Goal: Information Seeking & Learning: Learn about a topic

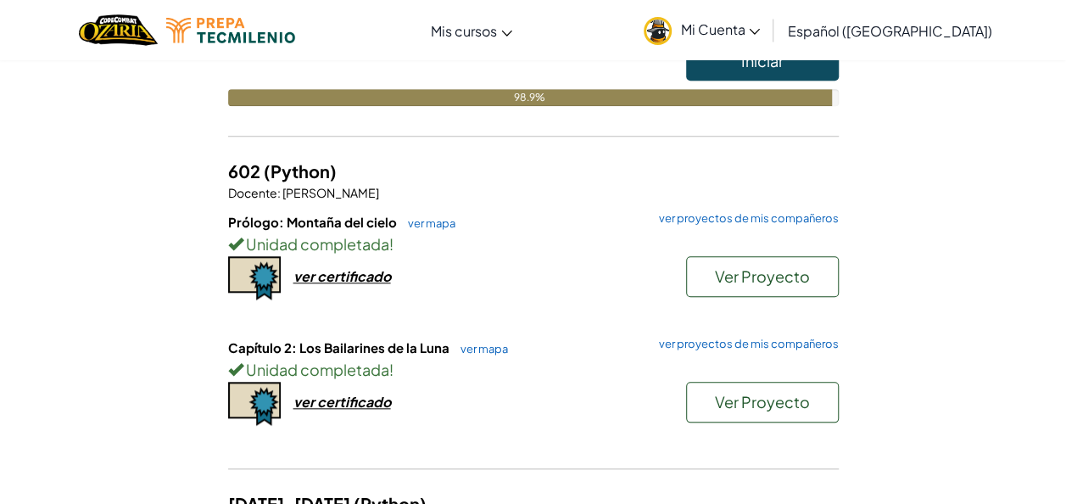
scroll to position [665, 0]
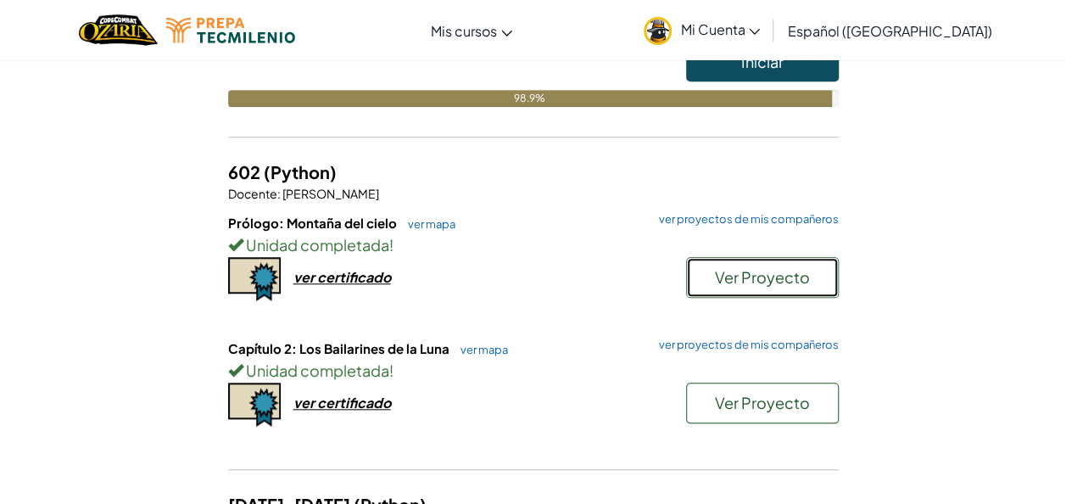
click at [745, 270] on span "Ver Proyecto" at bounding box center [762, 276] width 95 height 19
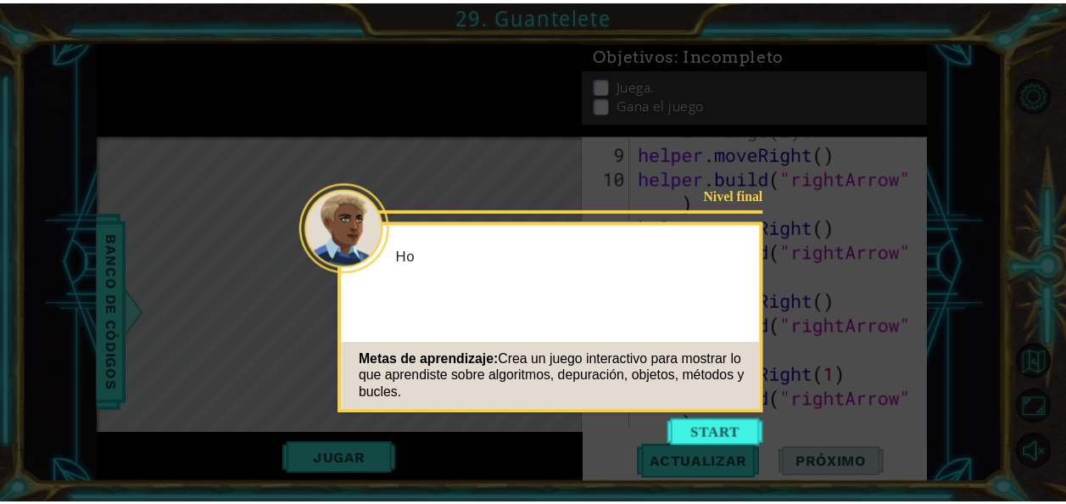
scroll to position [836, 0]
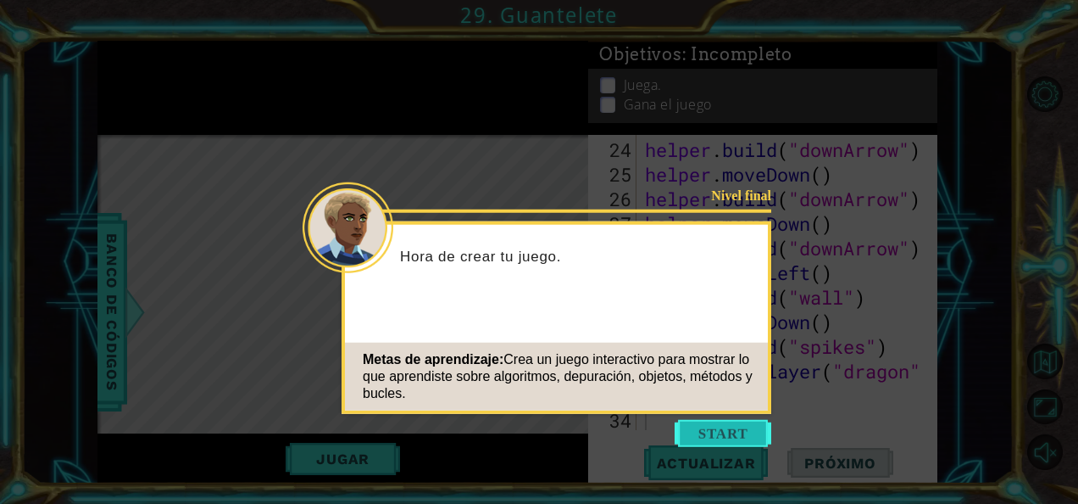
click at [748, 432] on button "Start" at bounding box center [723, 433] width 97 height 27
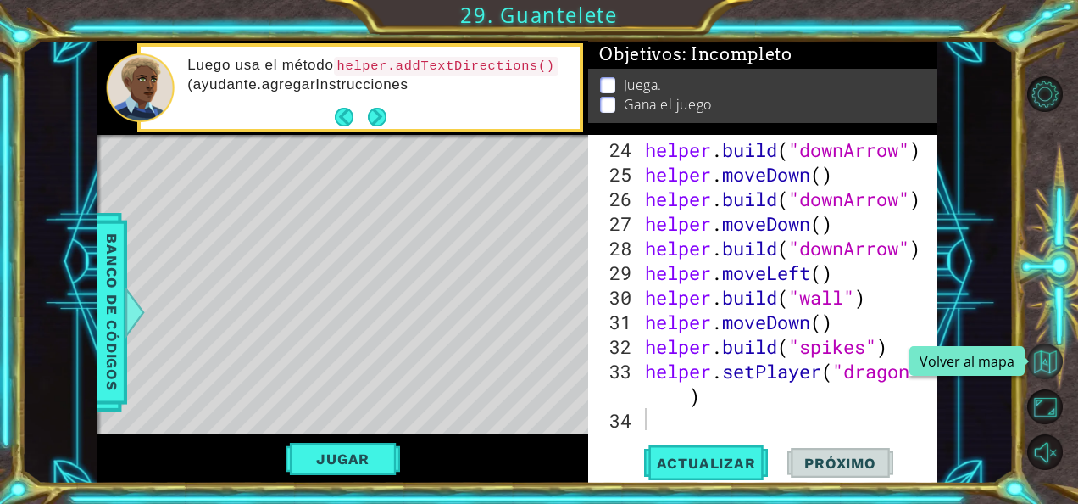
click at [1036, 360] on button "Volver al mapa" at bounding box center [1045, 361] width 36 height 36
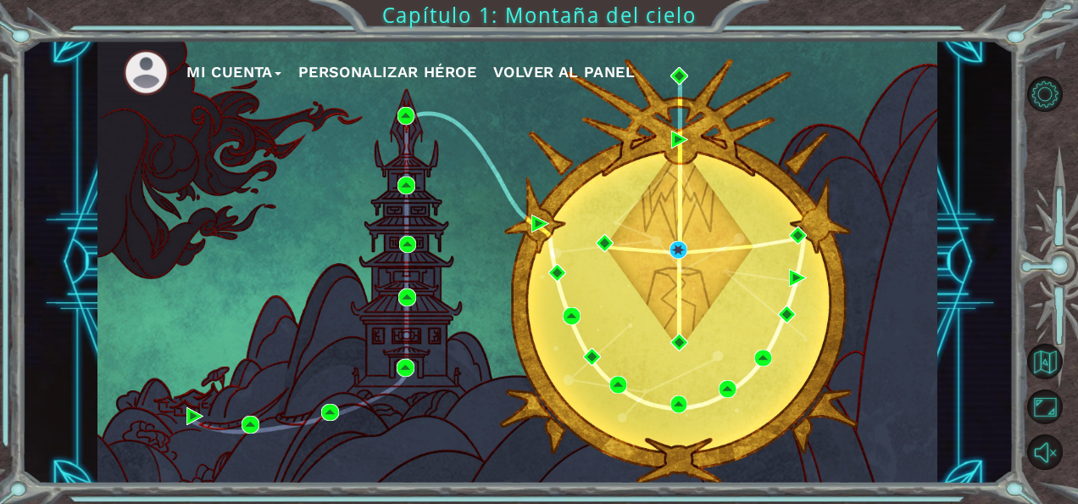
click at [569, 75] on span "Volver al panel" at bounding box center [564, 72] width 142 height 18
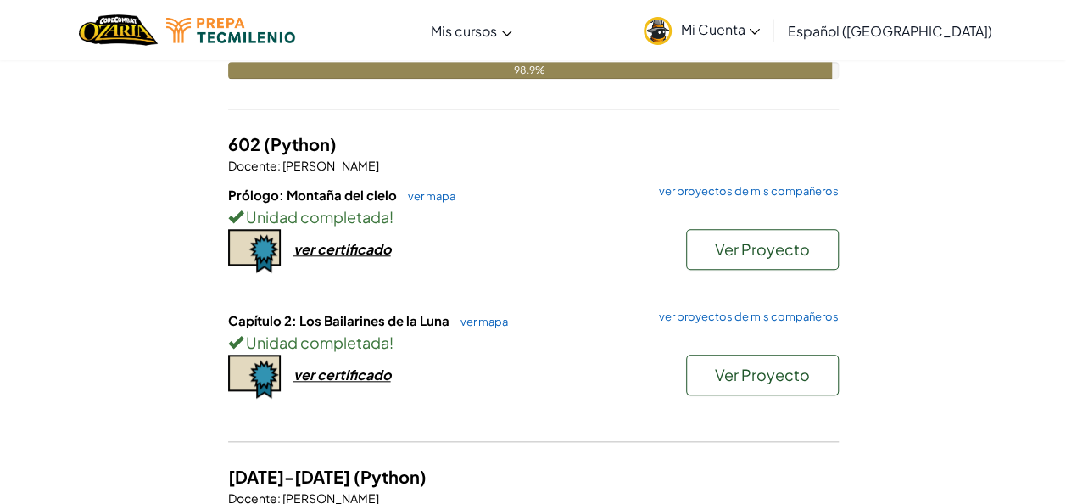
scroll to position [692, 0]
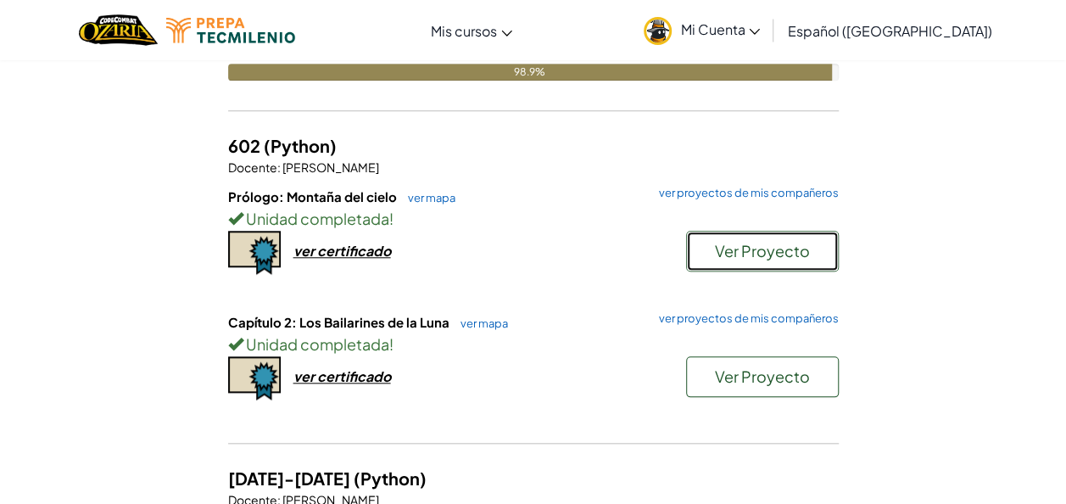
click at [773, 244] on span "Ver Proyecto" at bounding box center [762, 250] width 95 height 19
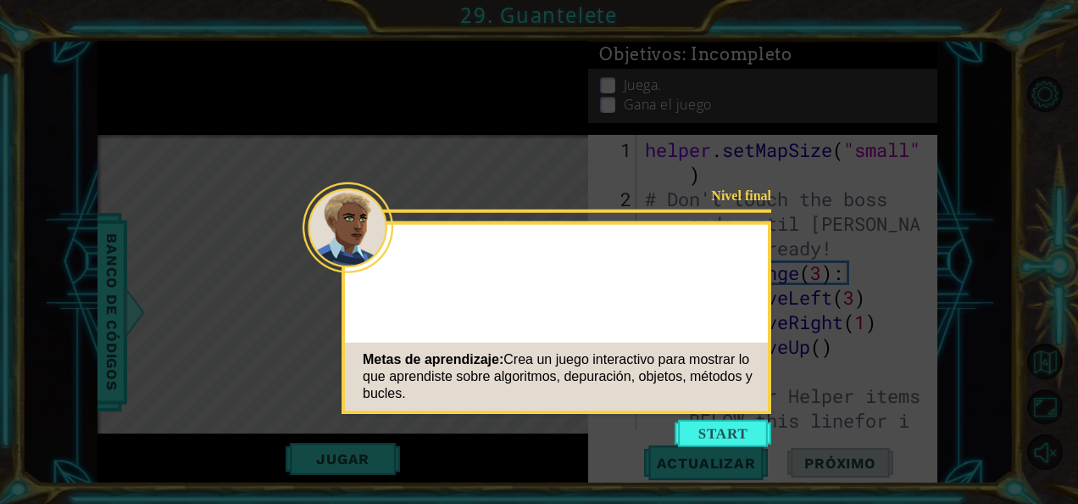
click at [719, 418] on icon at bounding box center [539, 252] width 1078 height 504
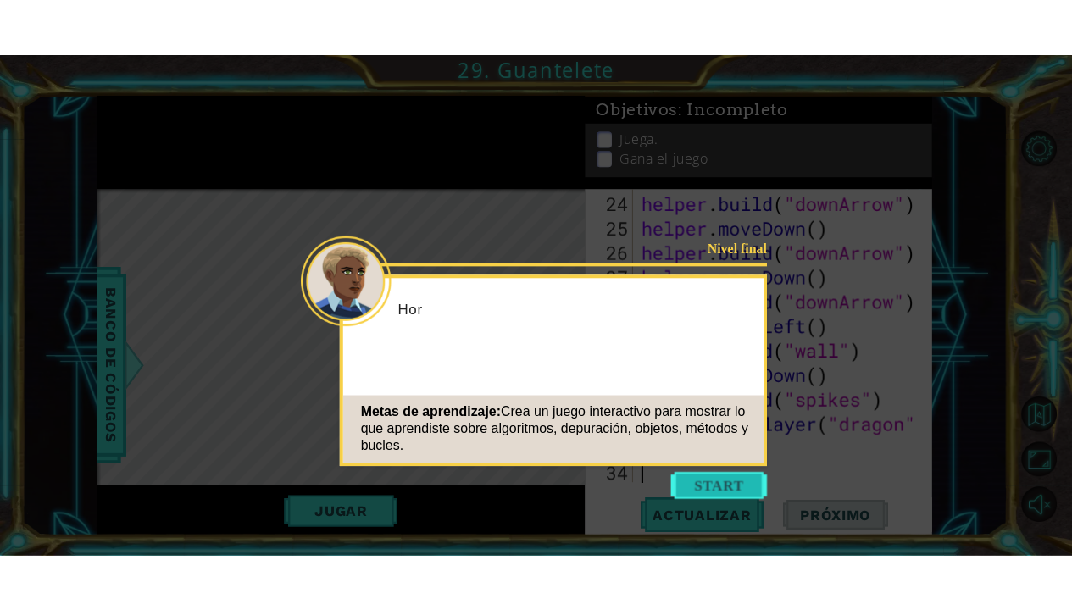
scroll to position [836, 0]
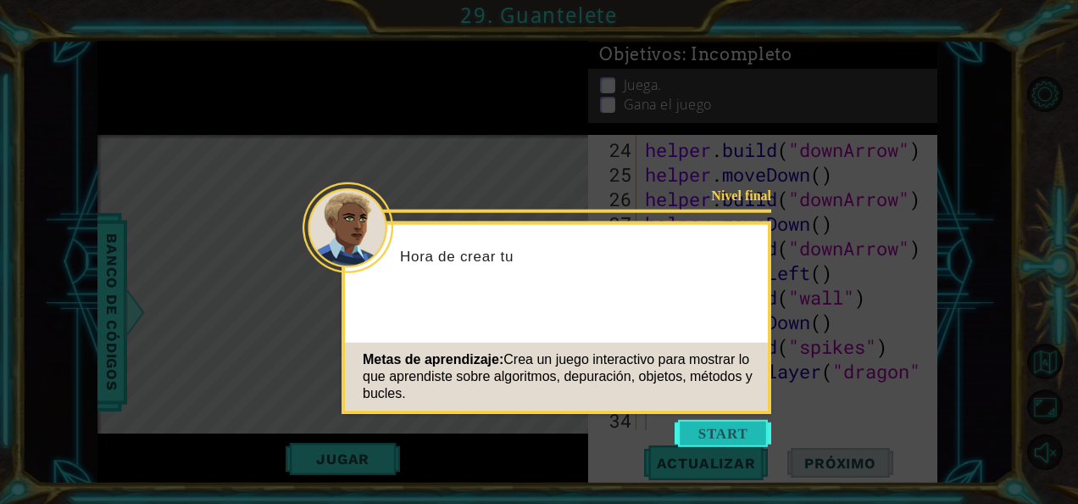
click at [725, 426] on button "Start" at bounding box center [723, 433] width 97 height 27
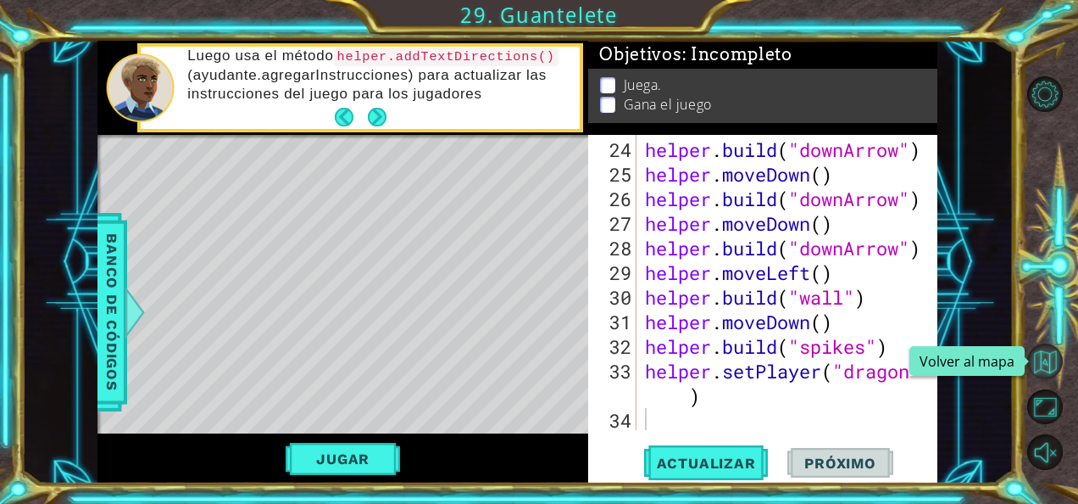
click at [1034, 363] on button "Volver al mapa" at bounding box center [1045, 361] width 36 height 36
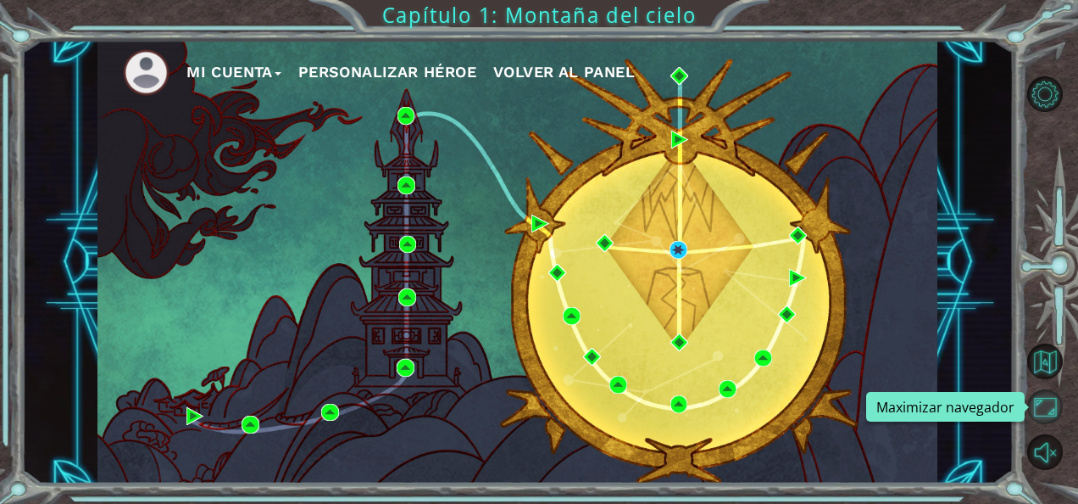
click at [1049, 412] on button "Maximizar navegador" at bounding box center [1045, 407] width 36 height 36
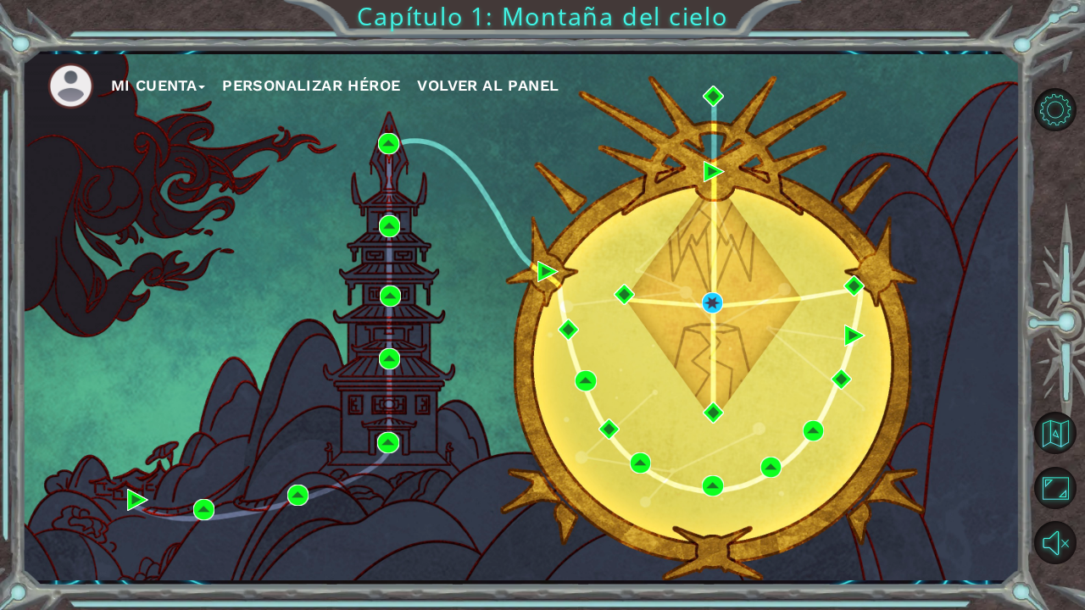
click at [492, 84] on span "Volver al panel" at bounding box center [488, 85] width 142 height 18
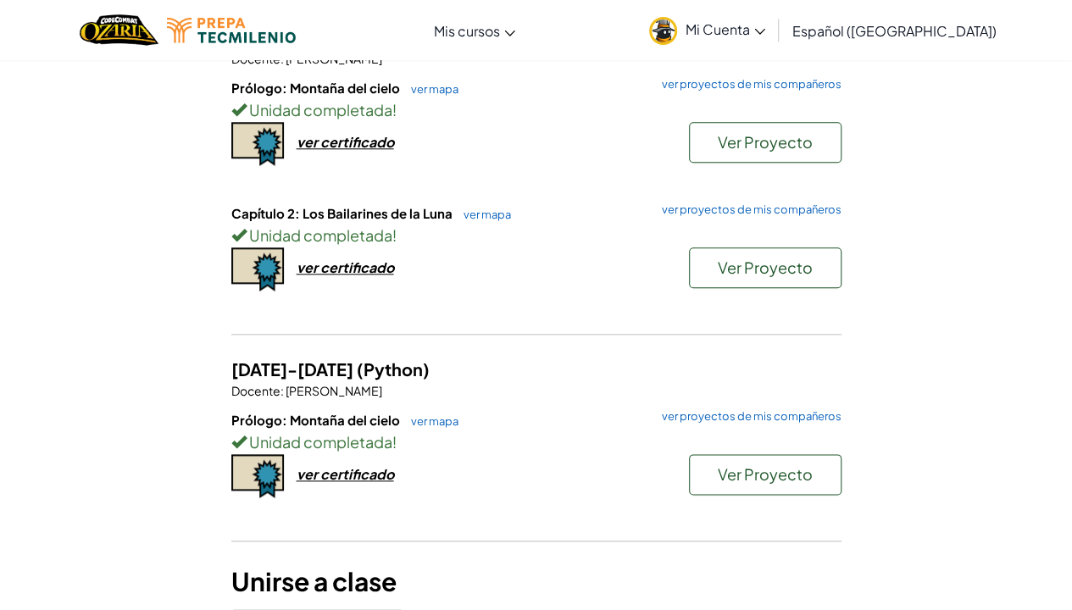
scroll to position [798, 0]
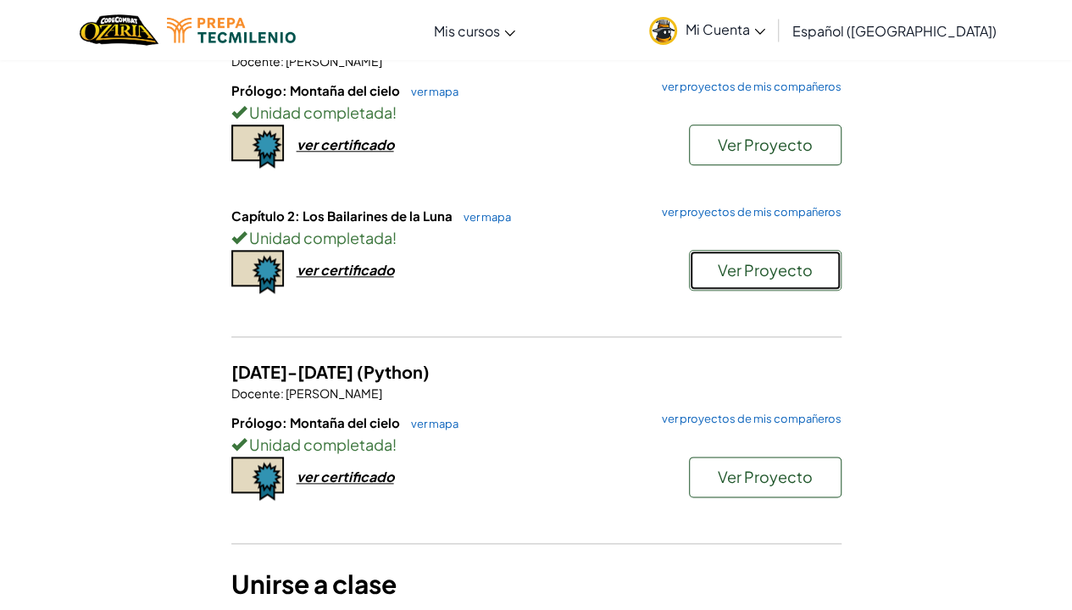
click at [799, 275] on span "Ver Proyecto" at bounding box center [765, 269] width 95 height 19
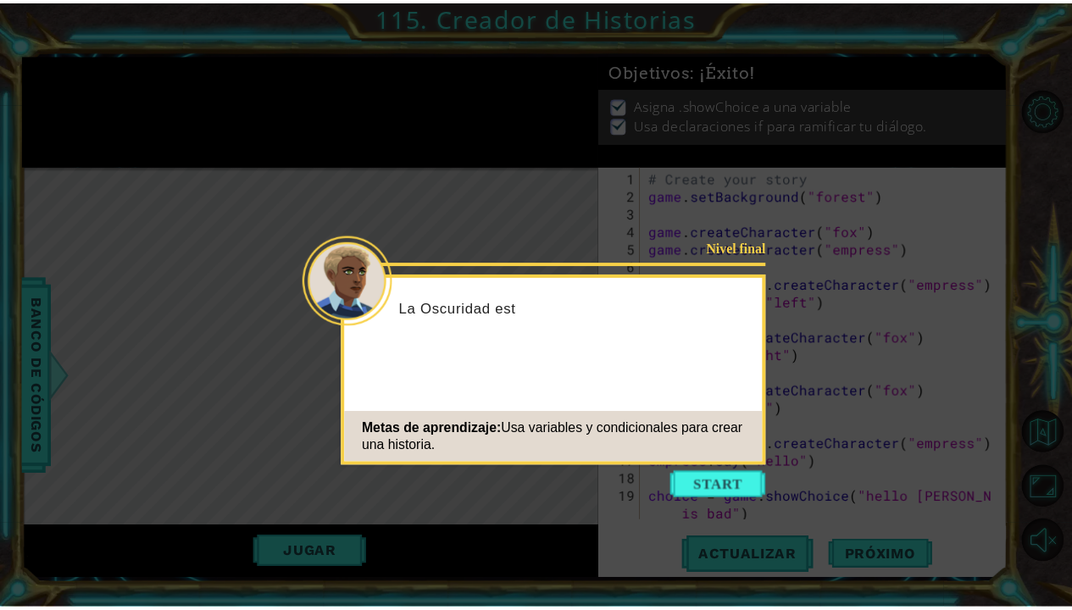
scroll to position [107, 0]
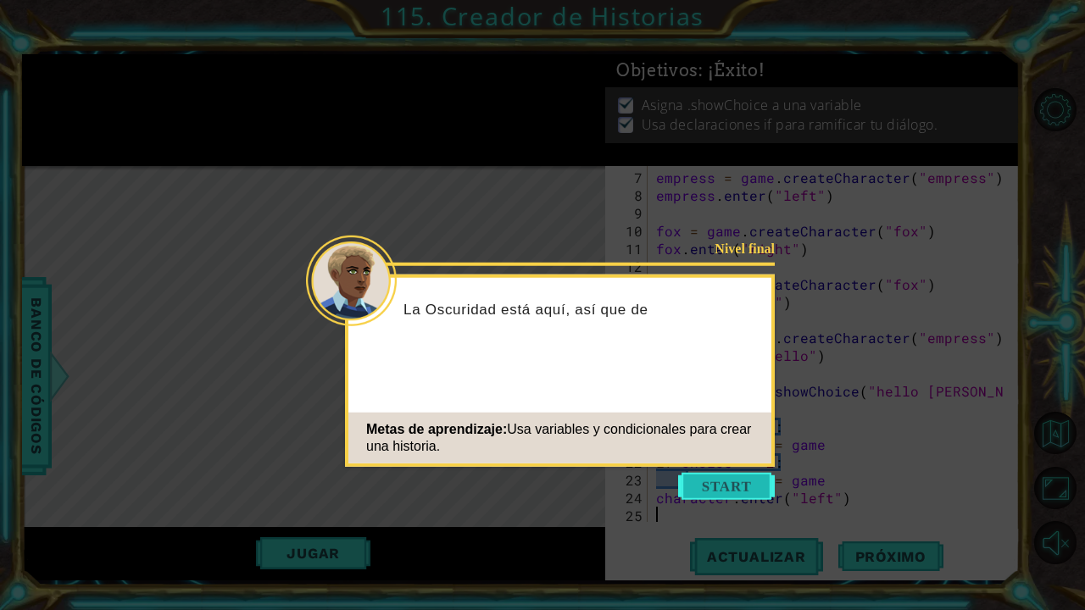
click at [746, 485] on button "Start" at bounding box center [726, 486] width 97 height 27
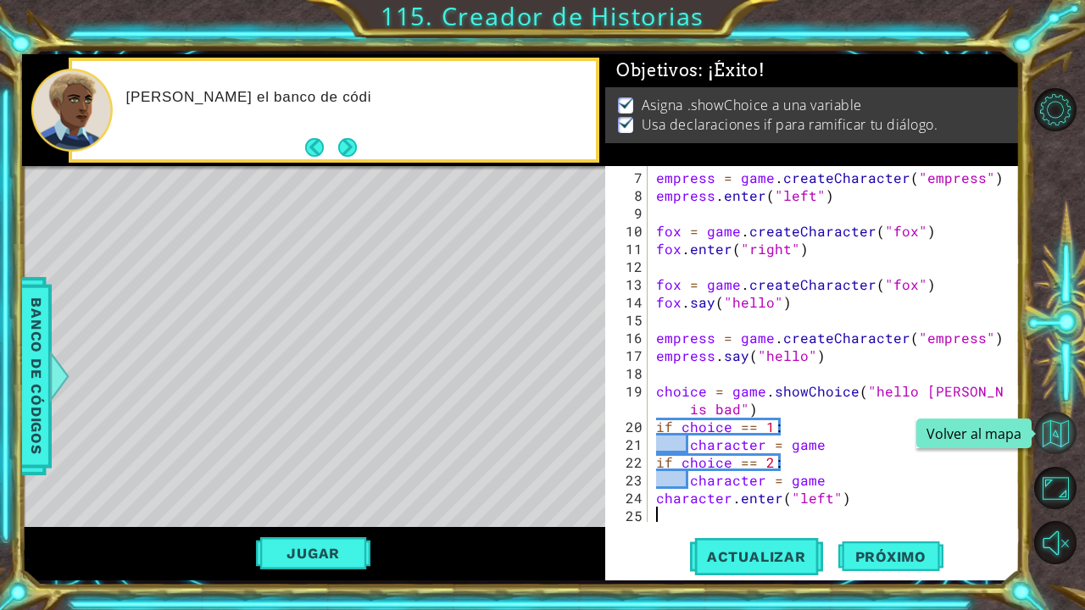
click at [1059, 432] on button "Volver al mapa" at bounding box center [1055, 433] width 42 height 42
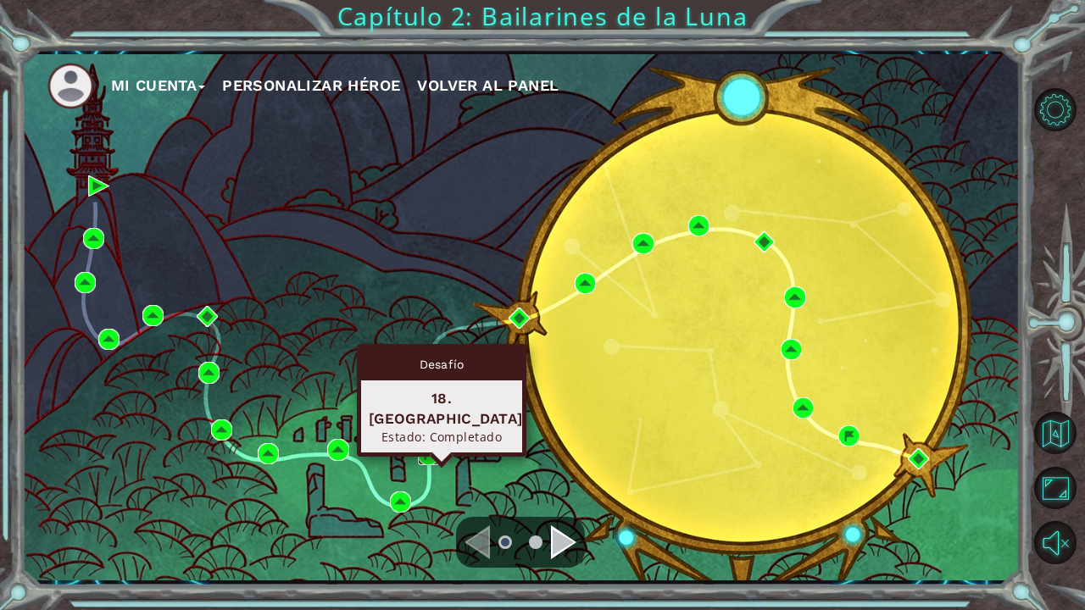
click at [431, 451] on img at bounding box center [428, 454] width 21 height 21
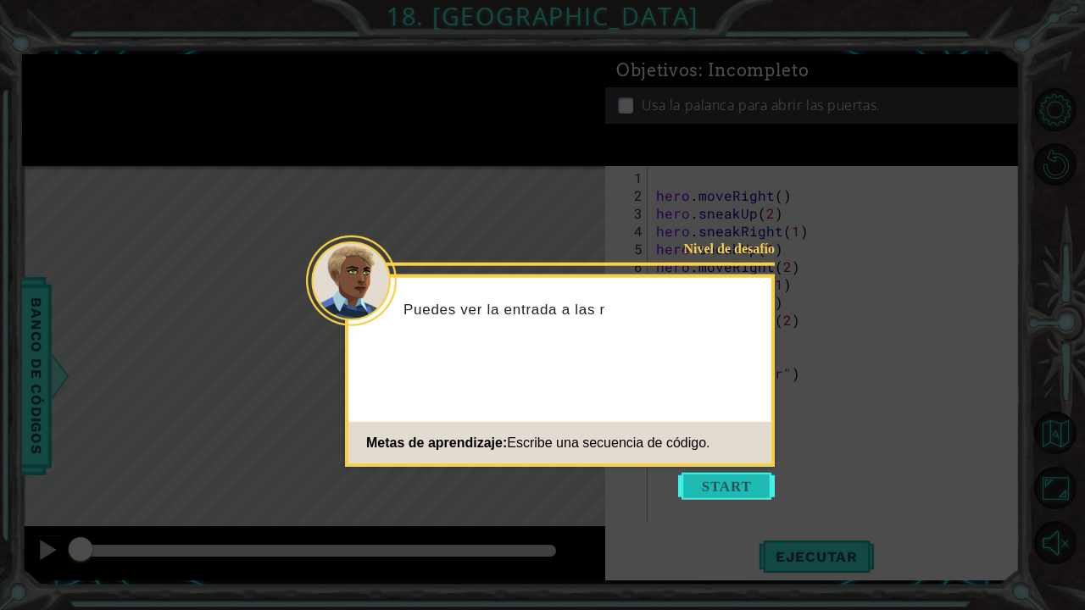
click at [693, 481] on button "Start" at bounding box center [726, 486] width 97 height 27
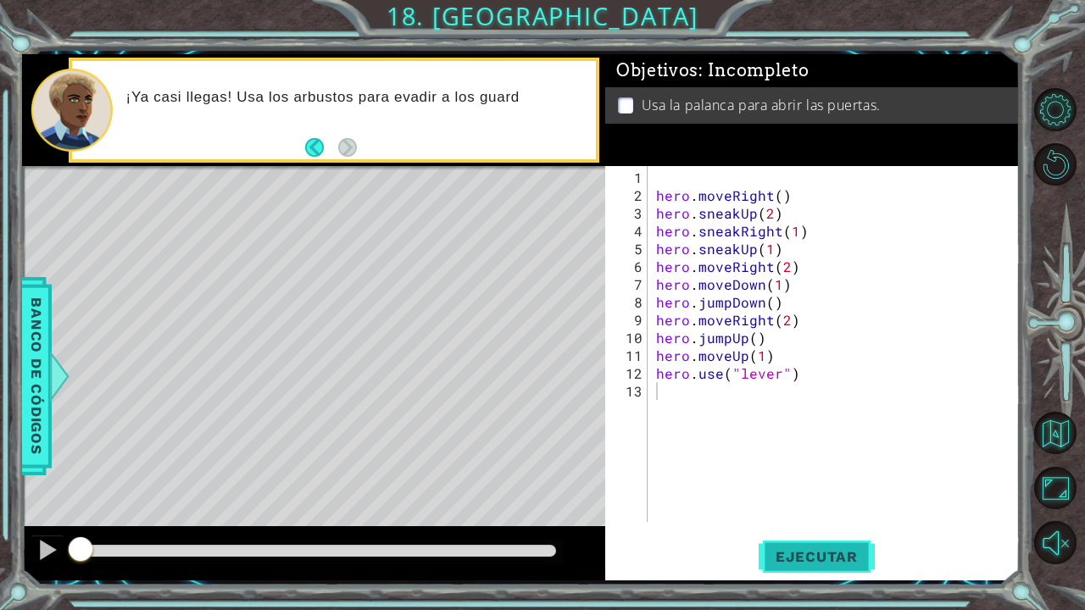
click at [811, 503] on span "Ejecutar" at bounding box center [817, 556] width 116 height 17
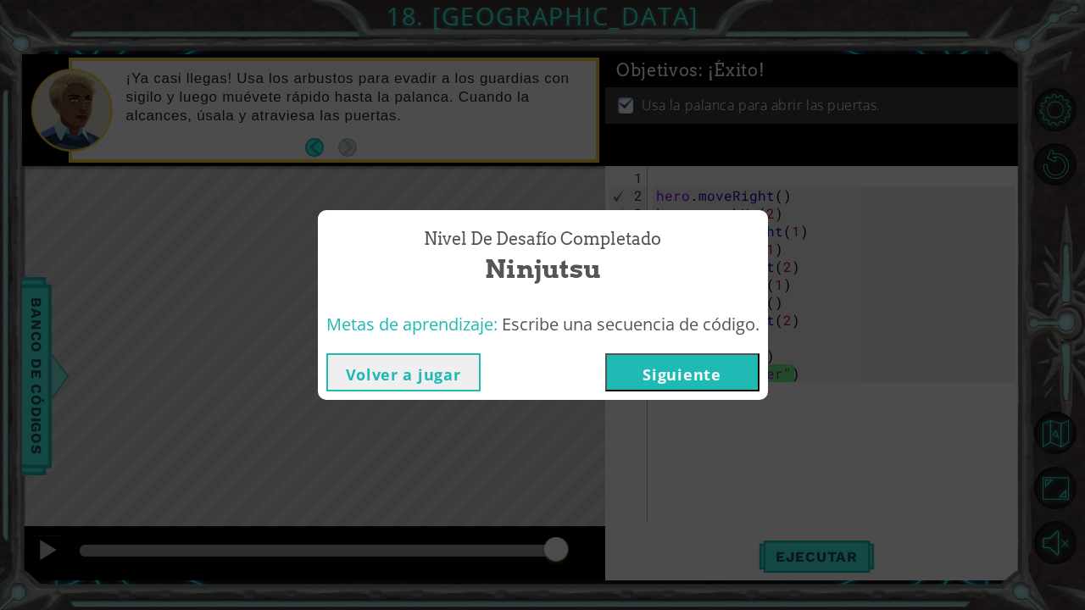
click at [658, 356] on button "Siguiente" at bounding box center [682, 372] width 154 height 38
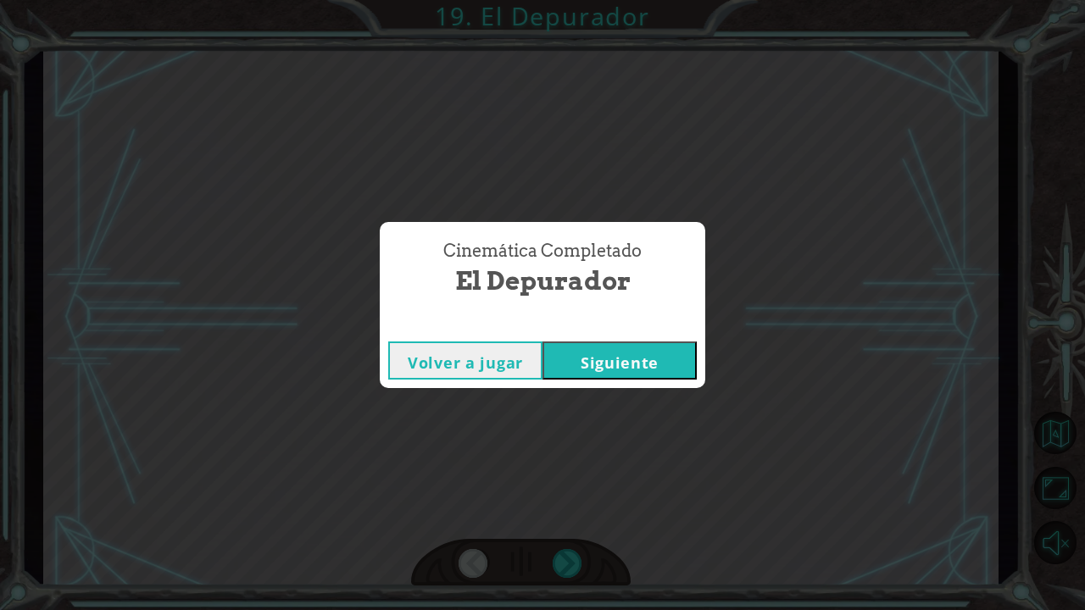
click at [658, 356] on button "Siguiente" at bounding box center [620, 361] width 154 height 38
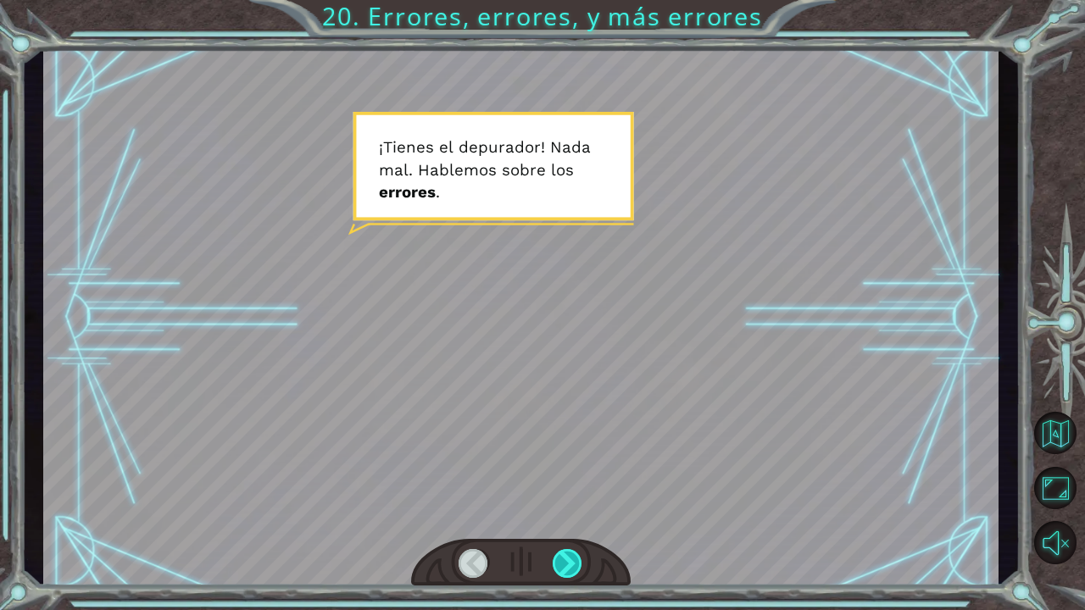
click at [565, 503] on div at bounding box center [568, 563] width 31 height 29
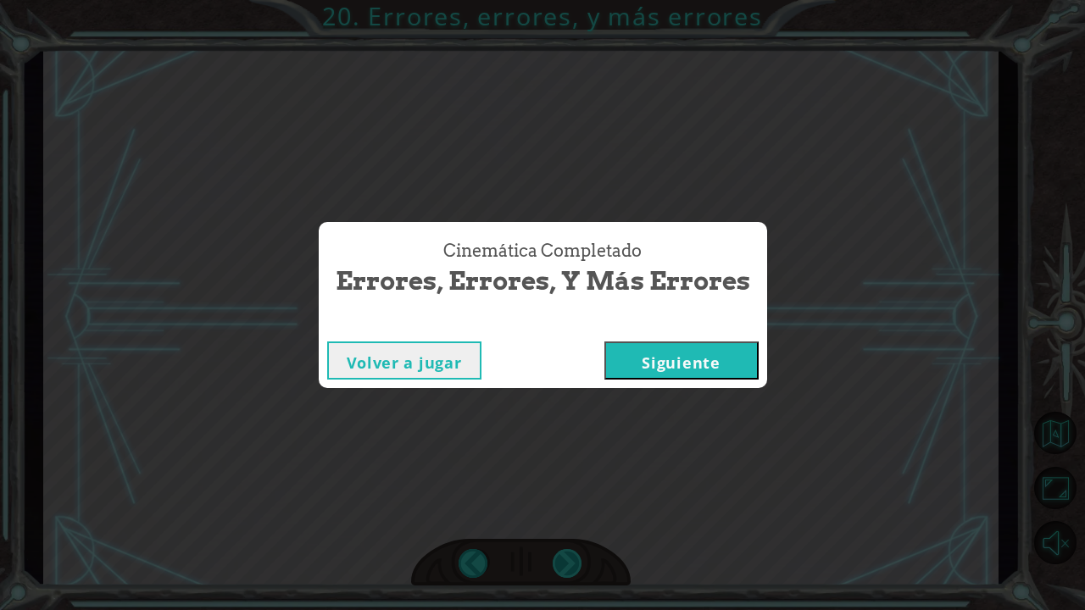
click at [695, 374] on button "Siguiente" at bounding box center [681, 361] width 154 height 38
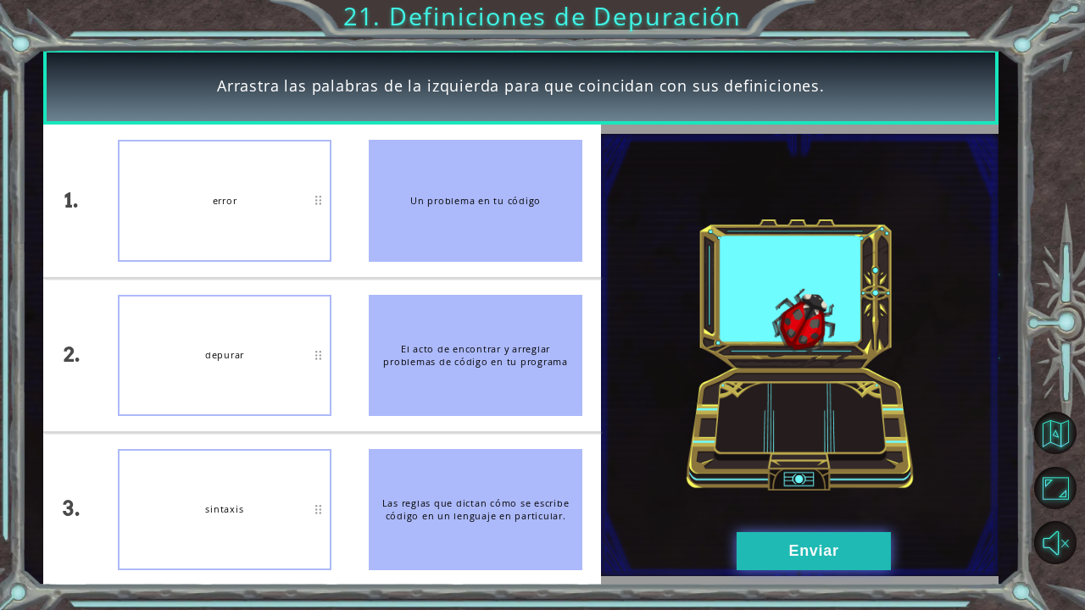
click at [790, 503] on button "Enviar" at bounding box center [814, 551] width 154 height 38
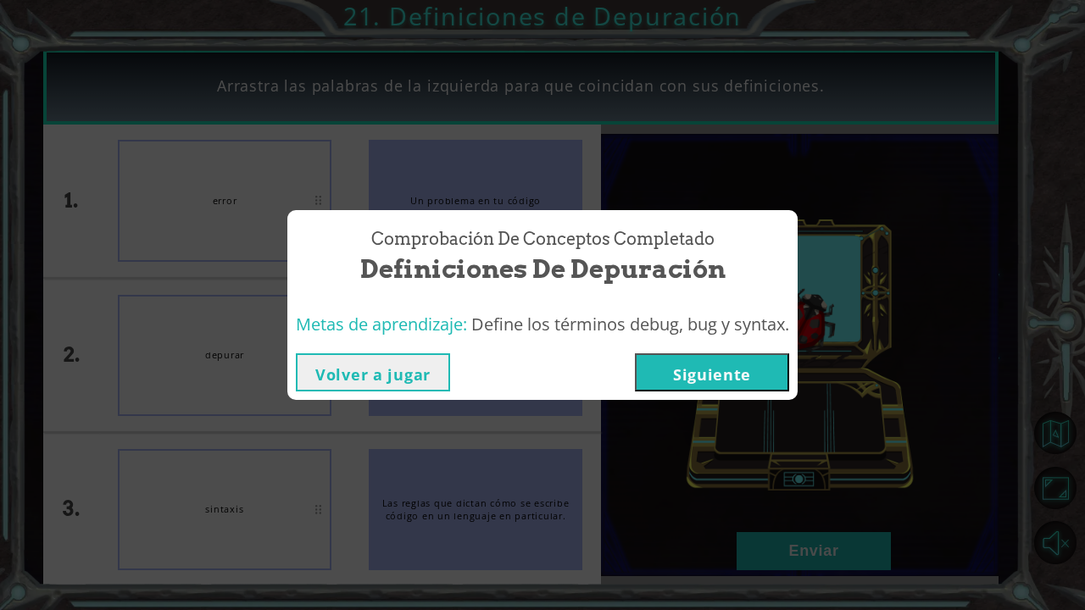
click at [694, 364] on button "Siguiente" at bounding box center [712, 372] width 154 height 38
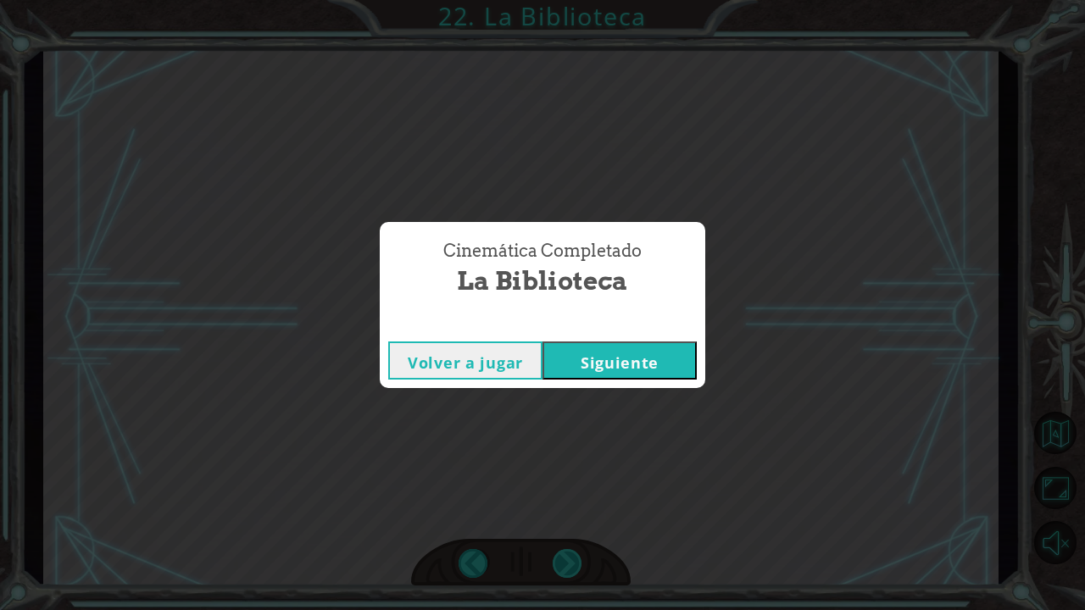
click at [654, 365] on button "Siguiente" at bounding box center [620, 361] width 154 height 38
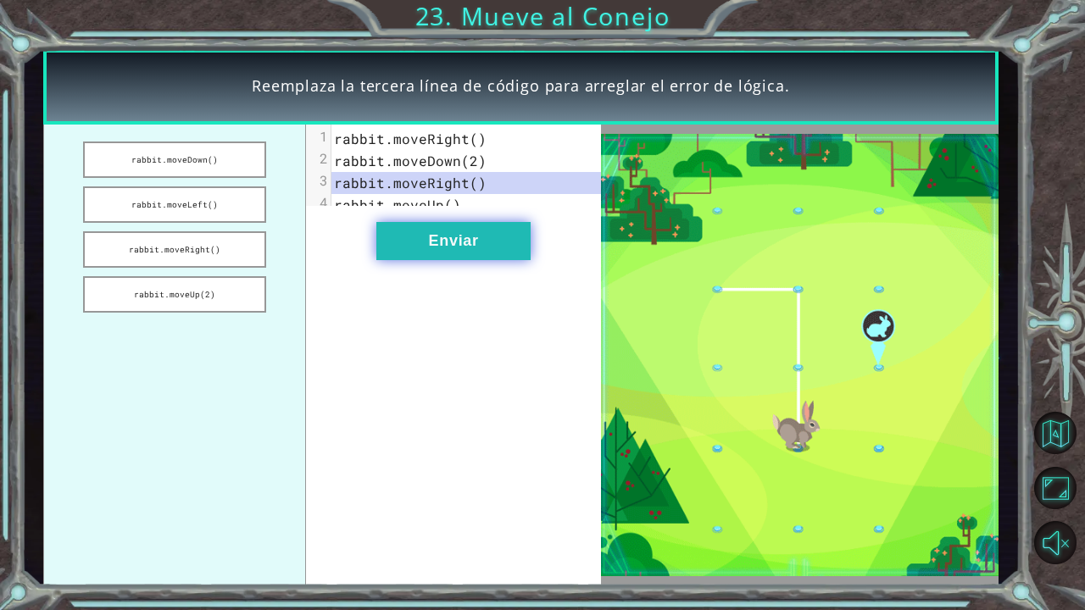
click at [490, 234] on div "xxxxxxxxxx 4 1 rabbit.moveRight() 2 rabbit.moveDown(2) 3 rabbit.moveRight() 4 r…" at bounding box center [453, 355] width 295 height 461
click at [484, 253] on button "Enviar" at bounding box center [453, 241] width 154 height 38
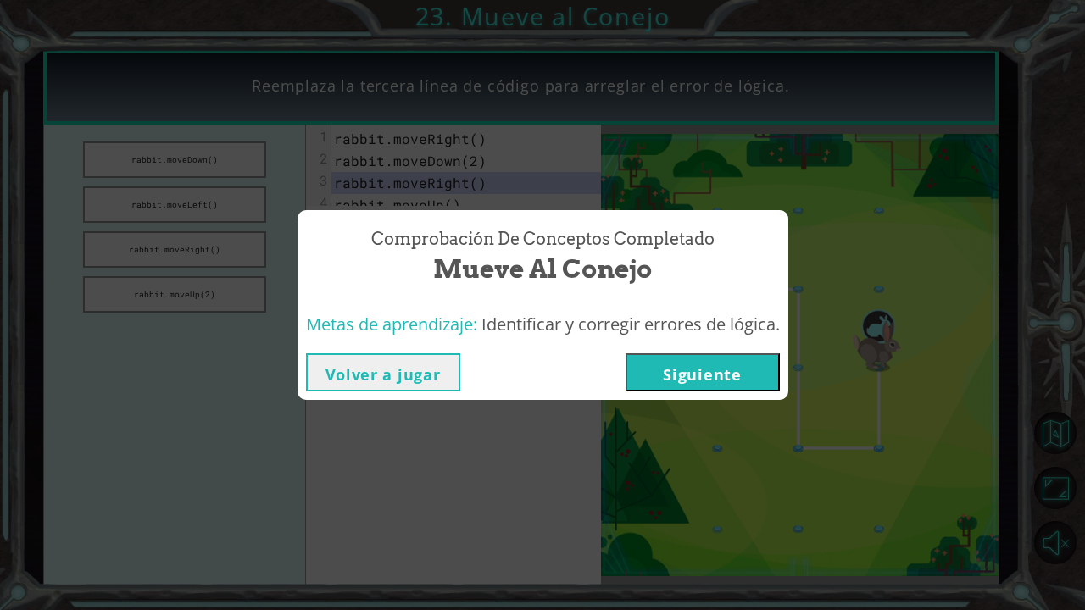
click at [659, 366] on button "Siguiente" at bounding box center [703, 372] width 154 height 38
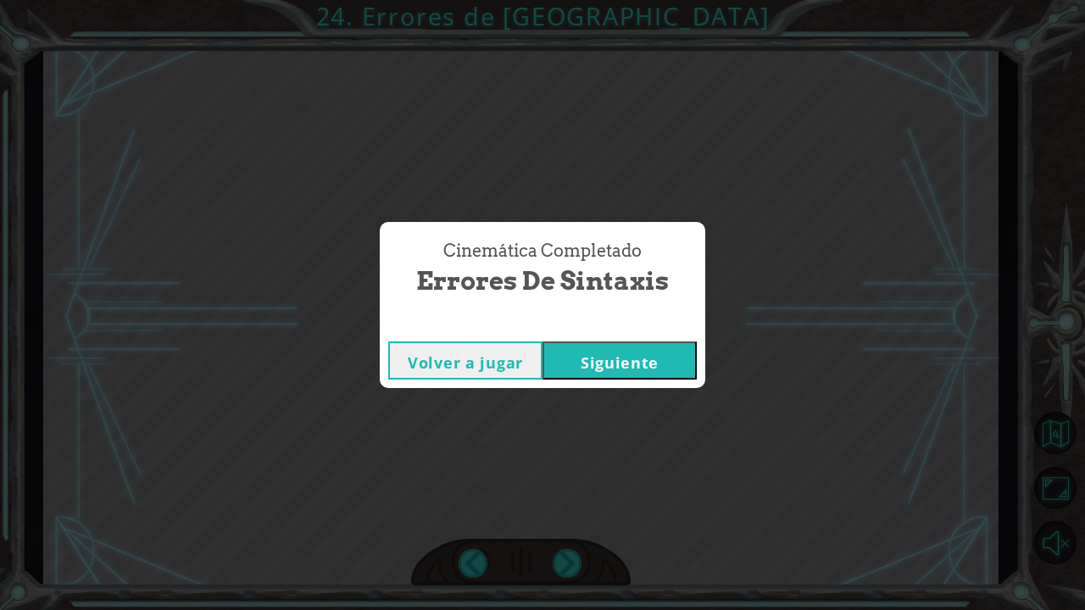
click at [604, 359] on button "Siguiente" at bounding box center [620, 361] width 154 height 38
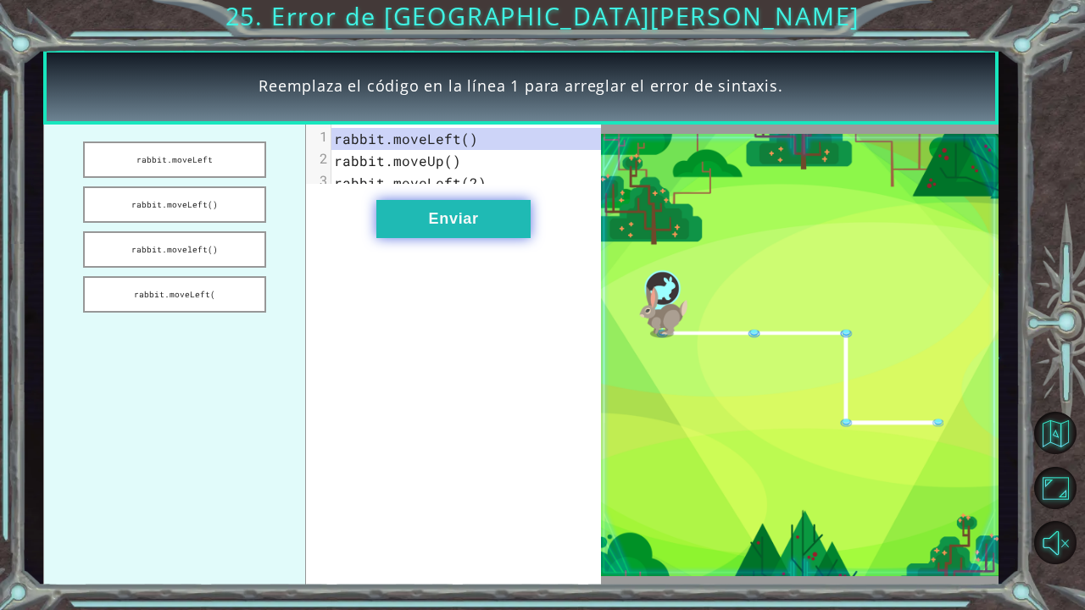
click at [449, 231] on button "Enviar" at bounding box center [453, 219] width 154 height 38
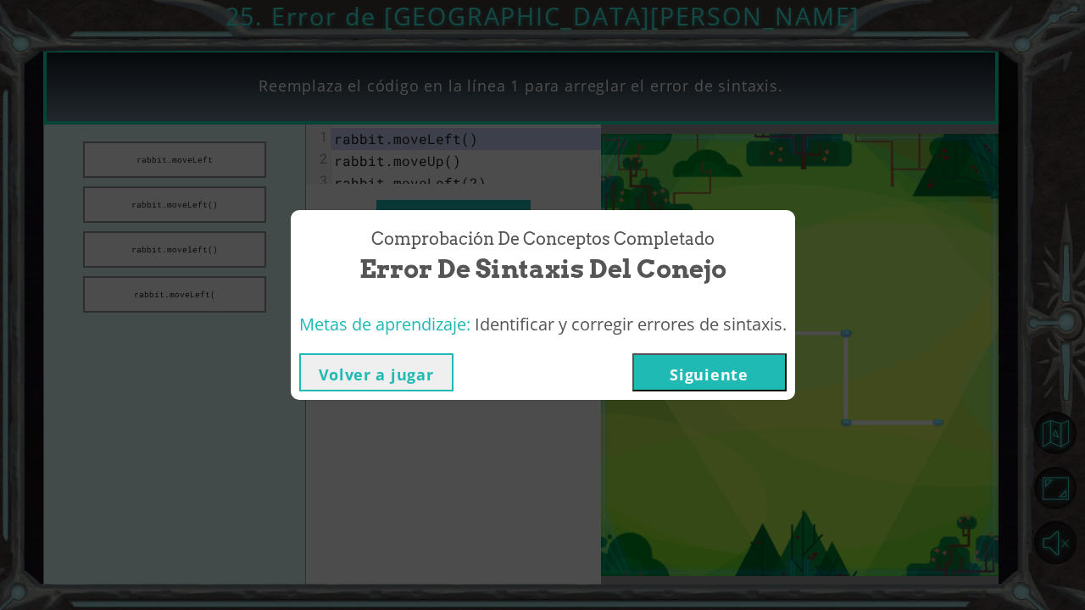
click at [702, 369] on button "Siguiente" at bounding box center [709, 372] width 154 height 38
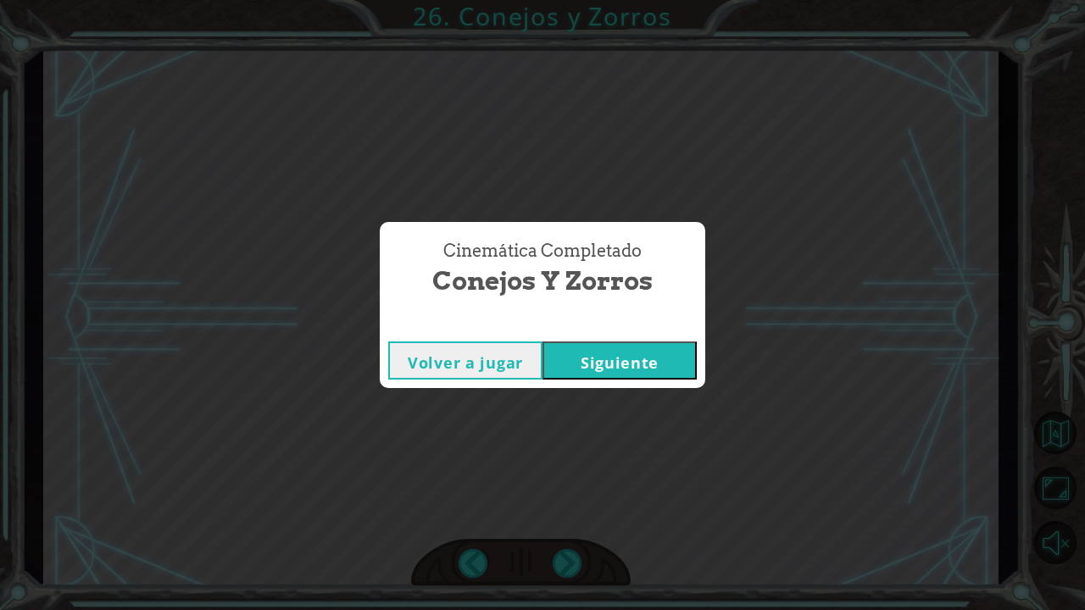
click at [603, 356] on button "Siguiente" at bounding box center [620, 361] width 154 height 38
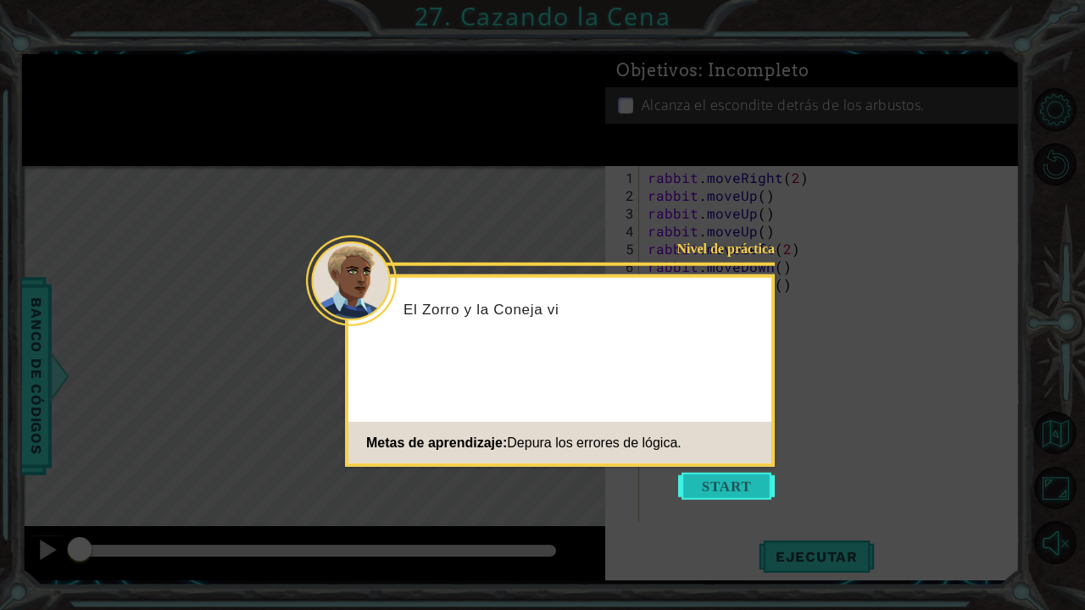
click at [706, 476] on button "Start" at bounding box center [726, 486] width 97 height 27
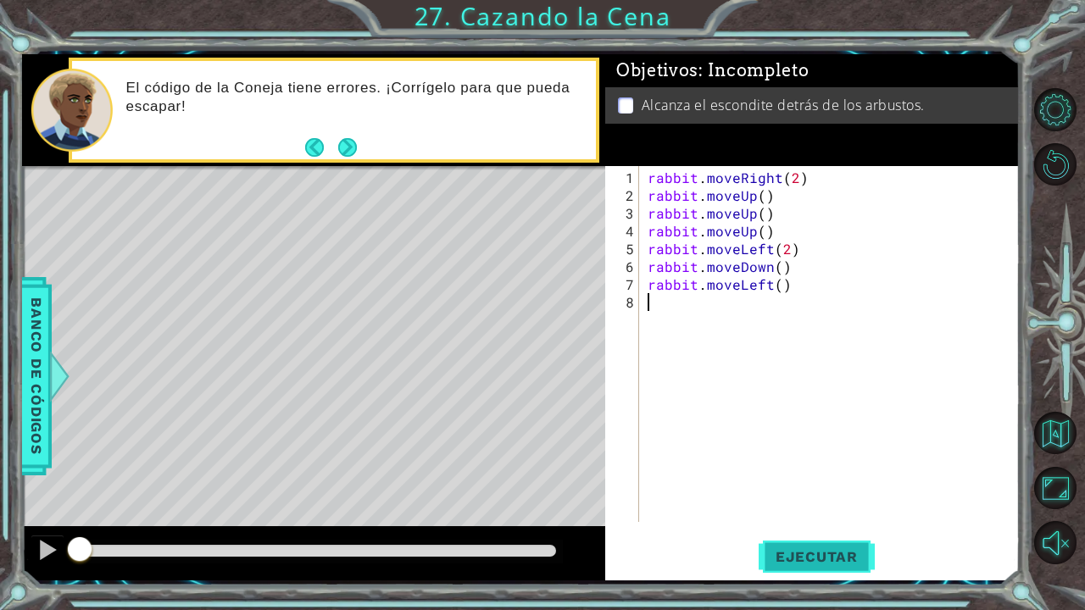
click at [788, 503] on button "Ejecutar" at bounding box center [817, 557] width 116 height 42
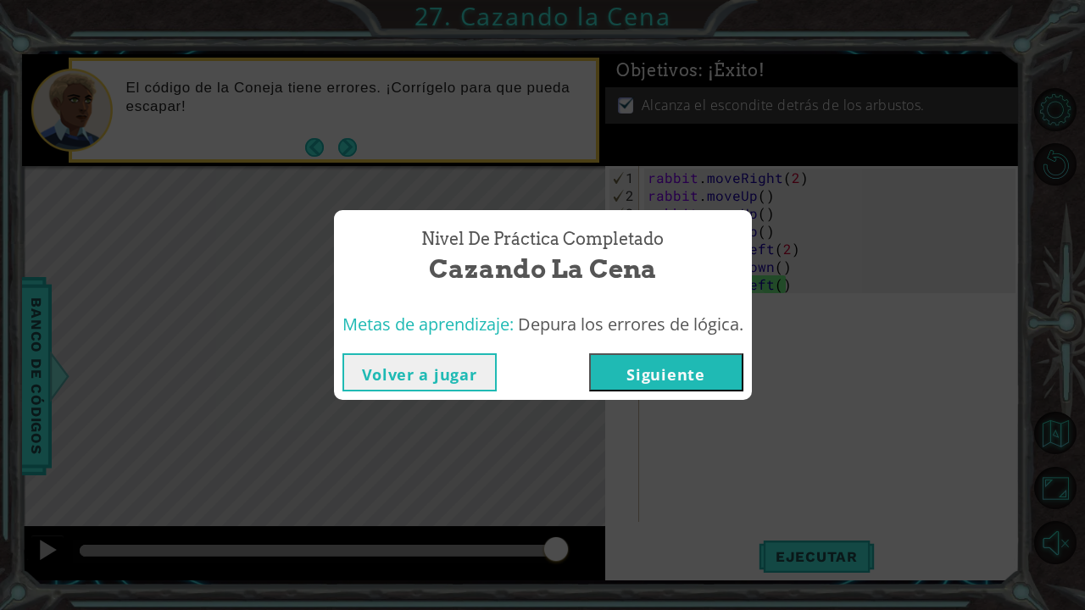
click at [671, 368] on button "Siguiente" at bounding box center [666, 372] width 154 height 38
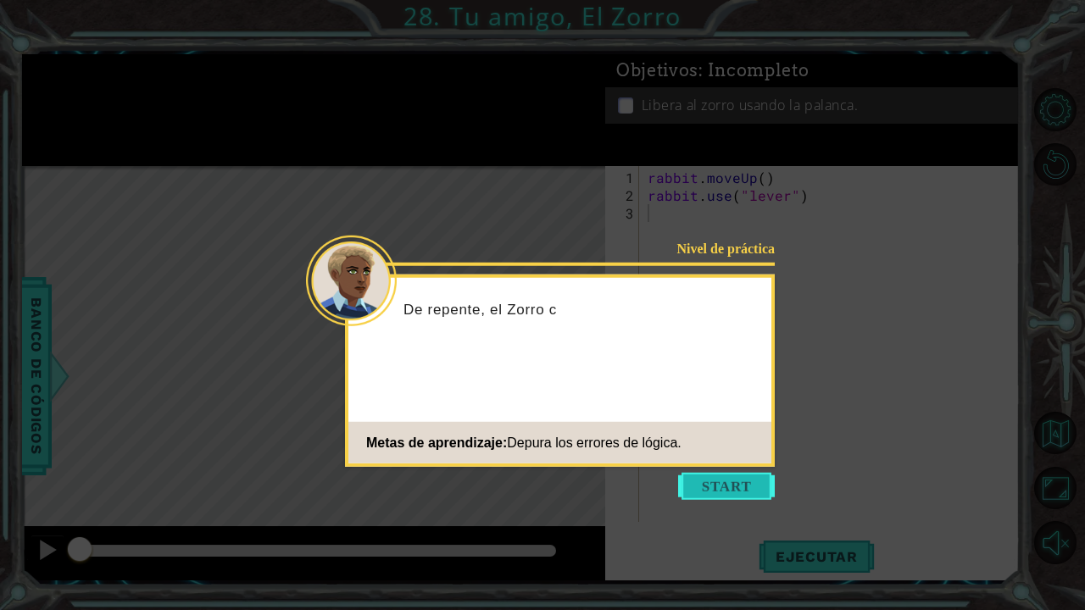
click at [744, 481] on button "Start" at bounding box center [726, 486] width 97 height 27
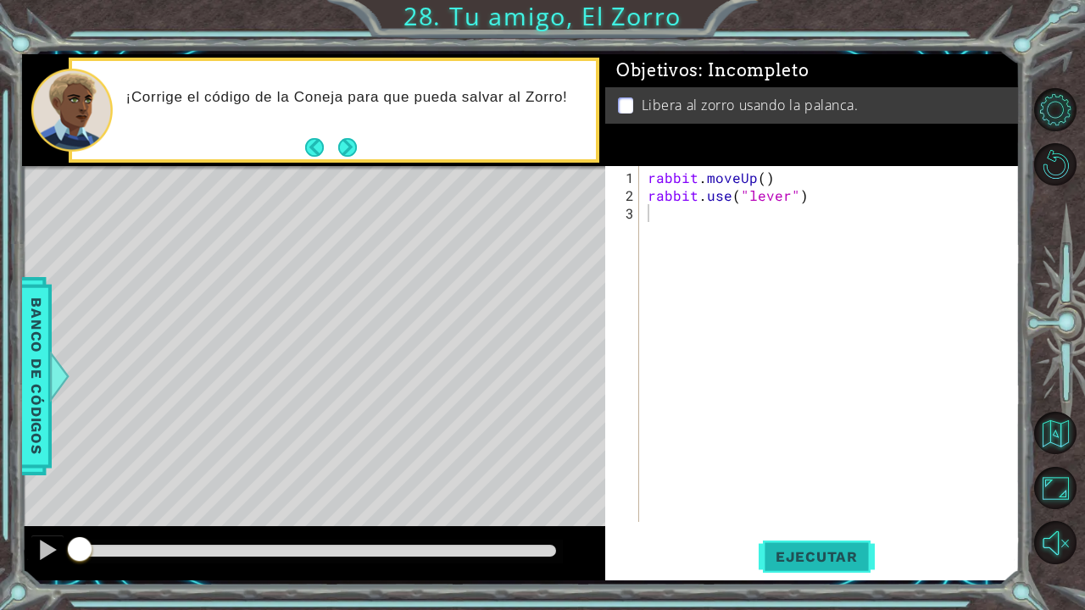
click at [788, 503] on button "Ejecutar" at bounding box center [817, 557] width 116 height 42
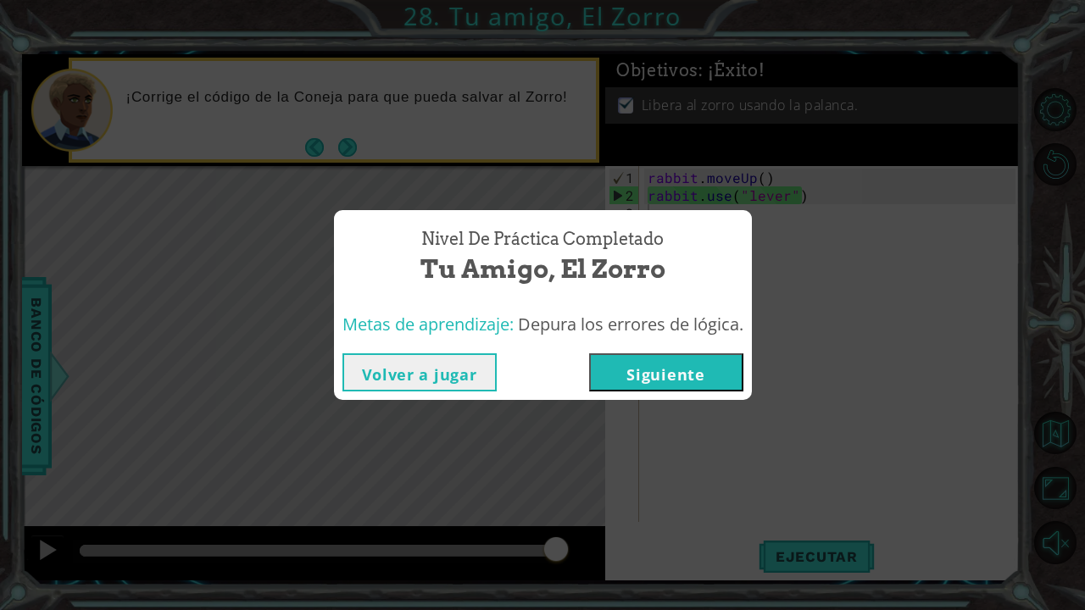
click at [676, 375] on button "Siguiente" at bounding box center [666, 372] width 154 height 38
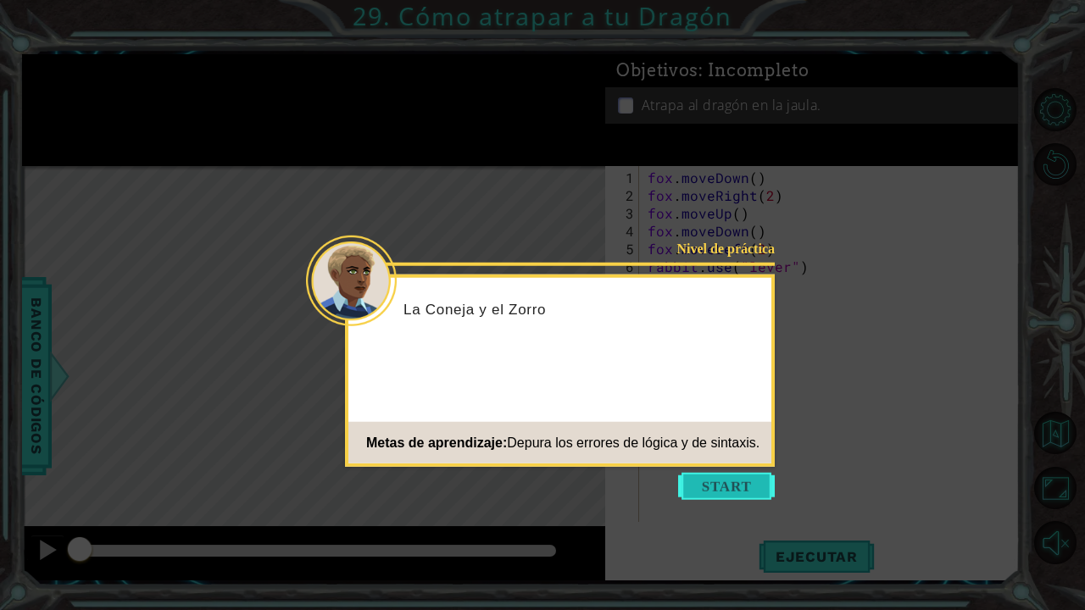
click at [728, 490] on button "Start" at bounding box center [726, 486] width 97 height 27
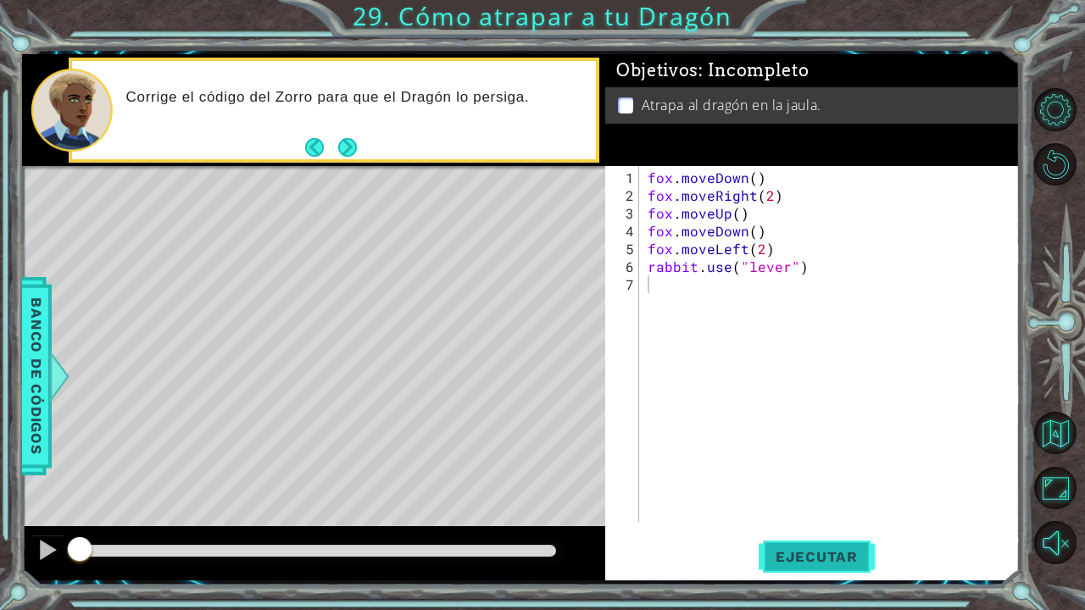
click at [815, 503] on button "Ejecutar" at bounding box center [817, 557] width 116 height 42
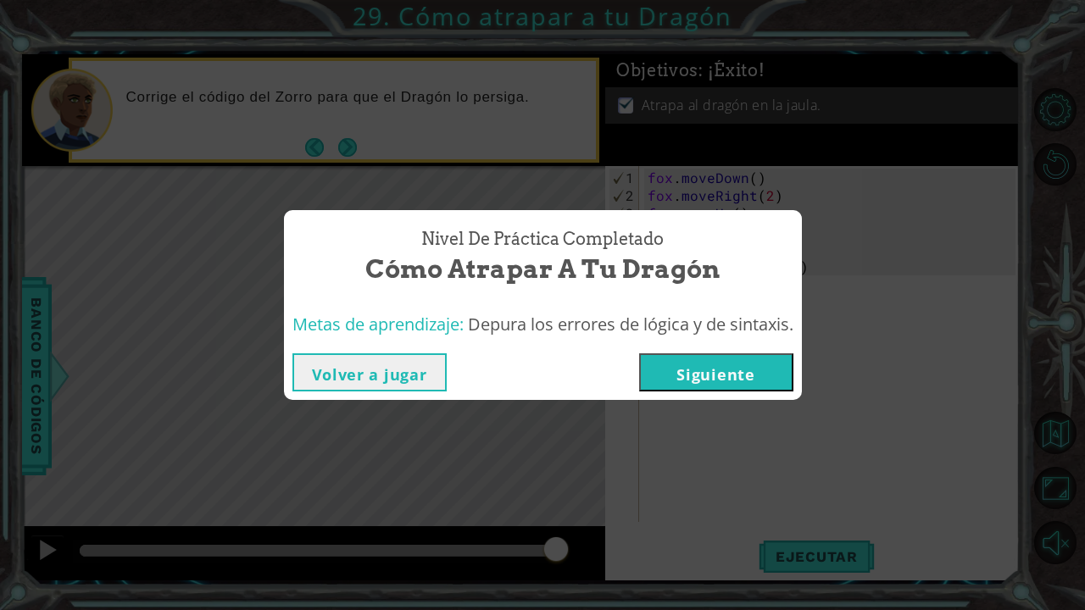
click at [715, 363] on button "Siguiente" at bounding box center [716, 372] width 154 height 38
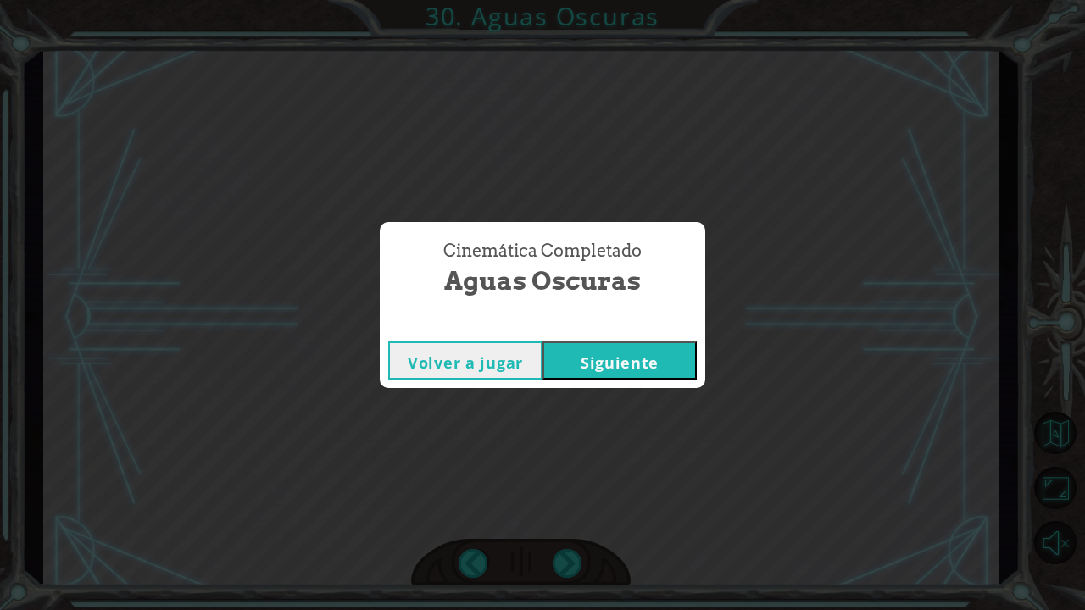
click at [606, 362] on button "Siguiente" at bounding box center [620, 361] width 154 height 38
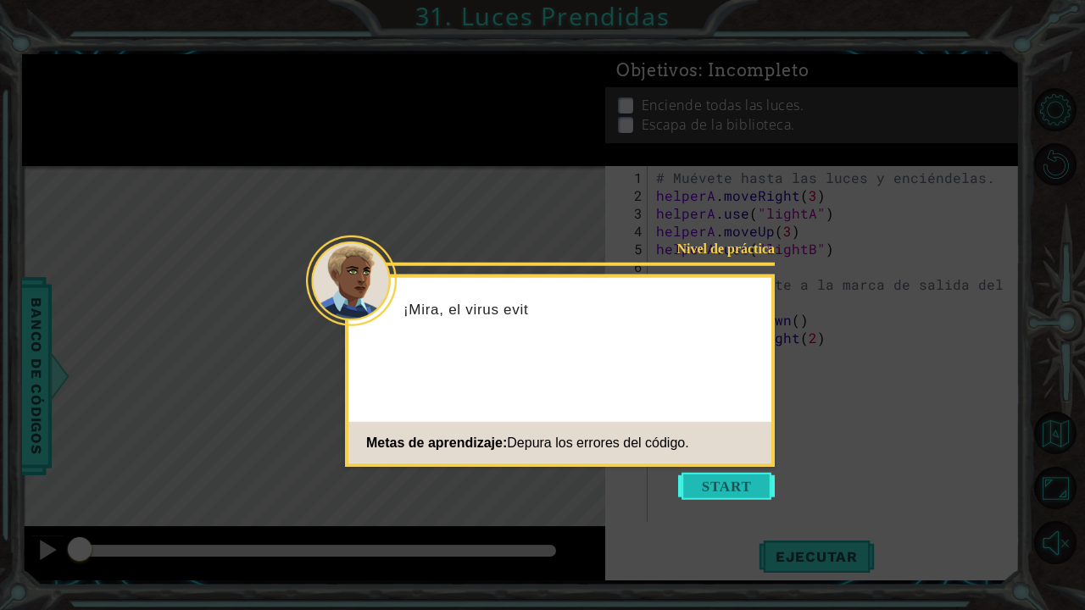
click at [710, 490] on button "Start" at bounding box center [726, 486] width 97 height 27
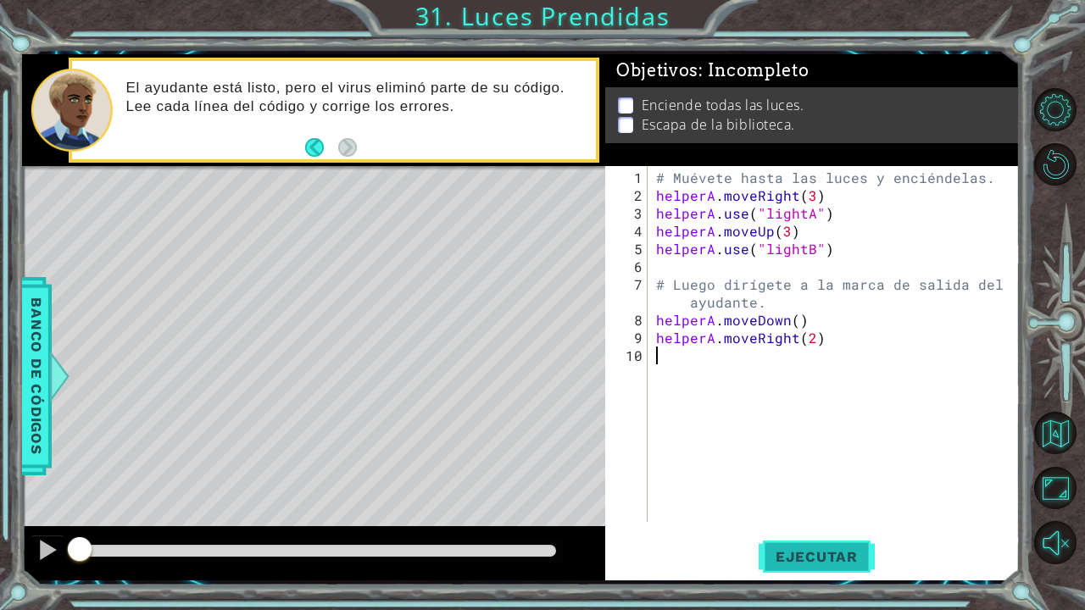
click at [793, 503] on span "Ejecutar" at bounding box center [817, 556] width 116 height 17
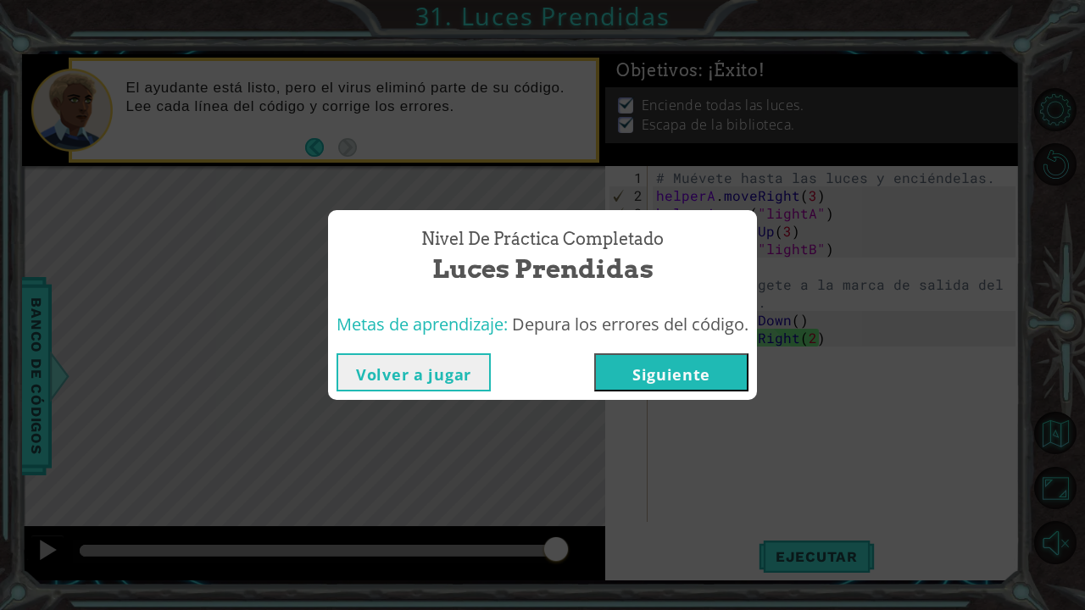
click at [658, 382] on button "Siguiente" at bounding box center [671, 372] width 154 height 38
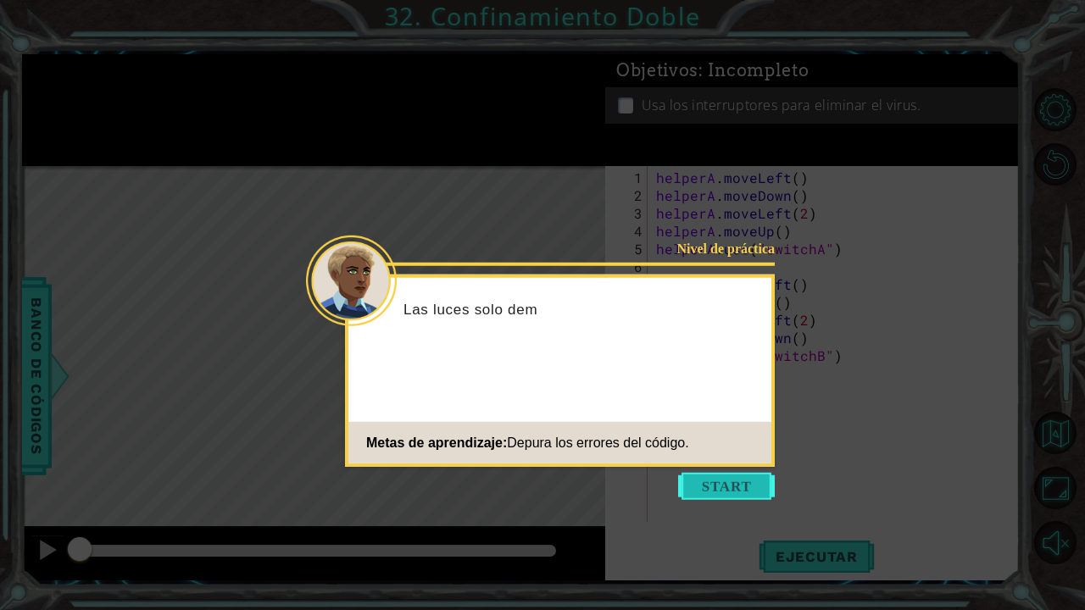
click at [712, 495] on button "Start" at bounding box center [726, 486] width 97 height 27
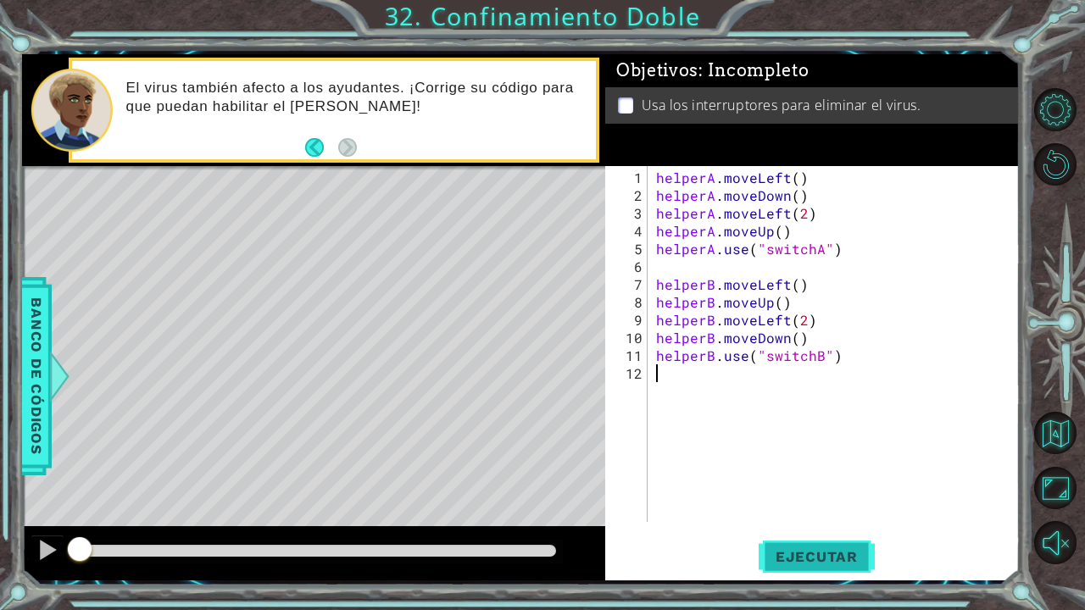
click at [796, 503] on span "Ejecutar" at bounding box center [817, 556] width 116 height 17
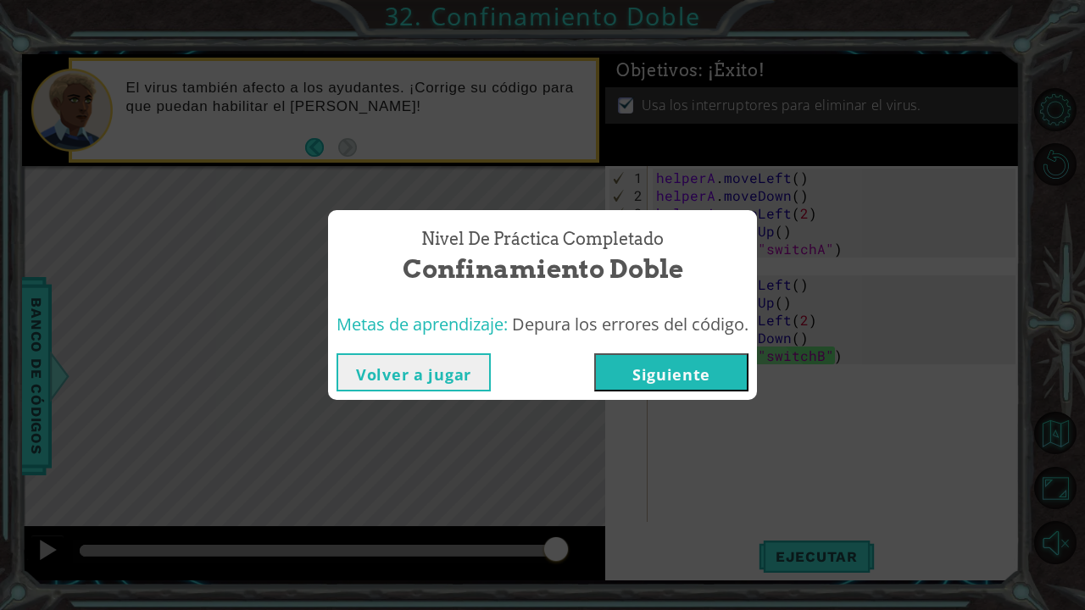
click at [664, 370] on button "Siguiente" at bounding box center [671, 372] width 154 height 38
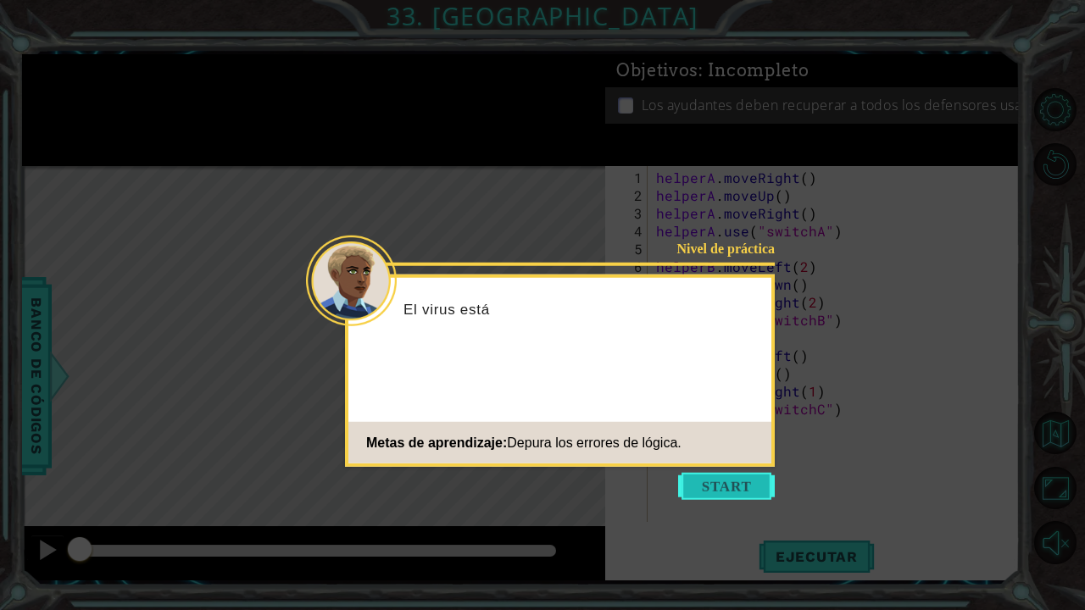
click at [747, 490] on button "Start" at bounding box center [726, 486] width 97 height 27
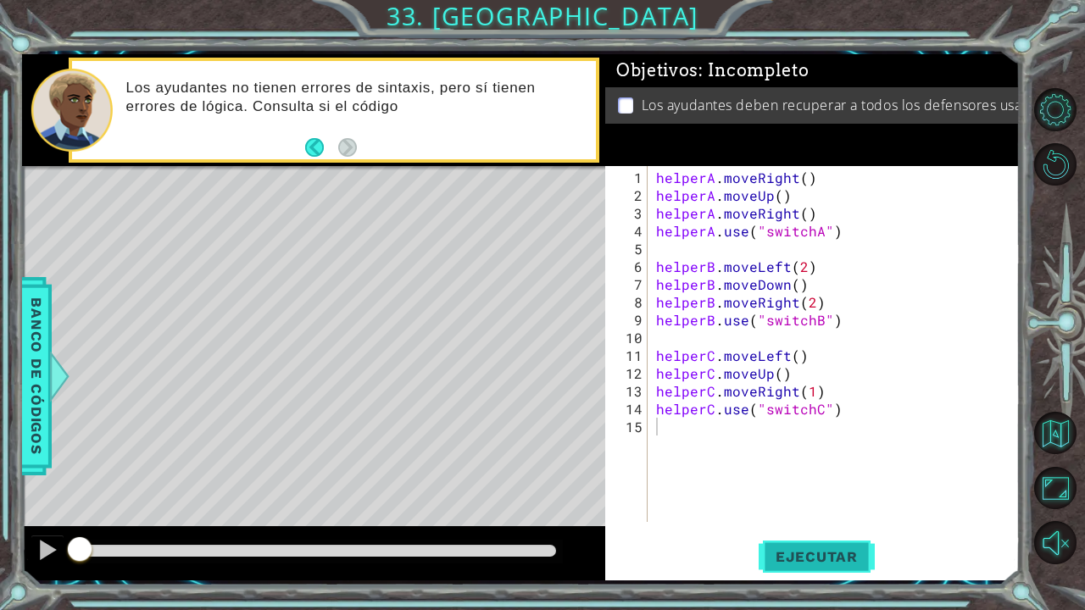
click at [789, 503] on button "Ejecutar" at bounding box center [817, 557] width 116 height 42
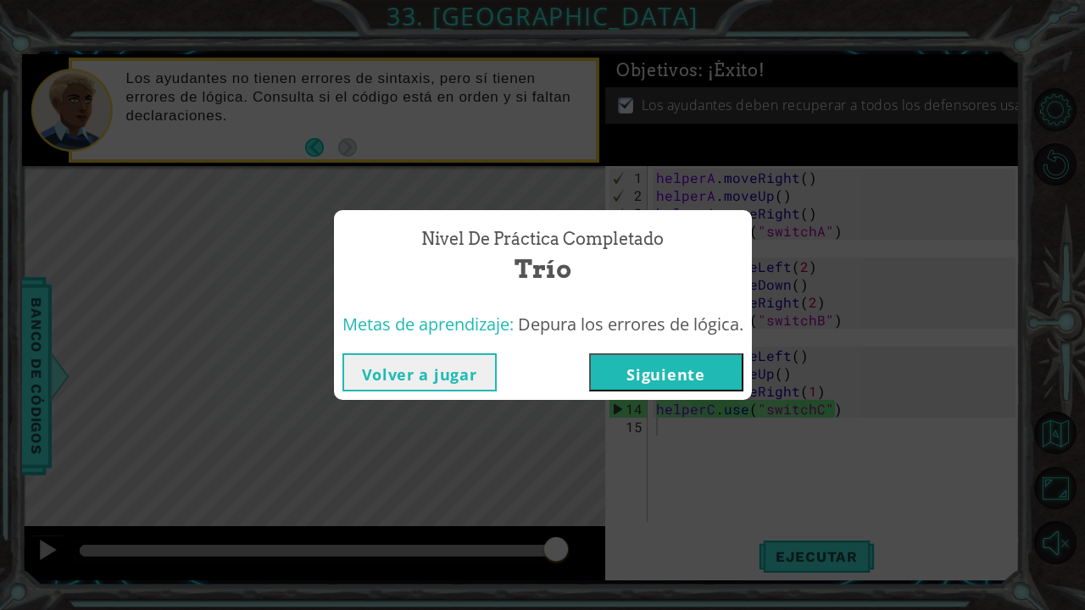
click at [654, 386] on button "Siguiente" at bounding box center [666, 372] width 154 height 38
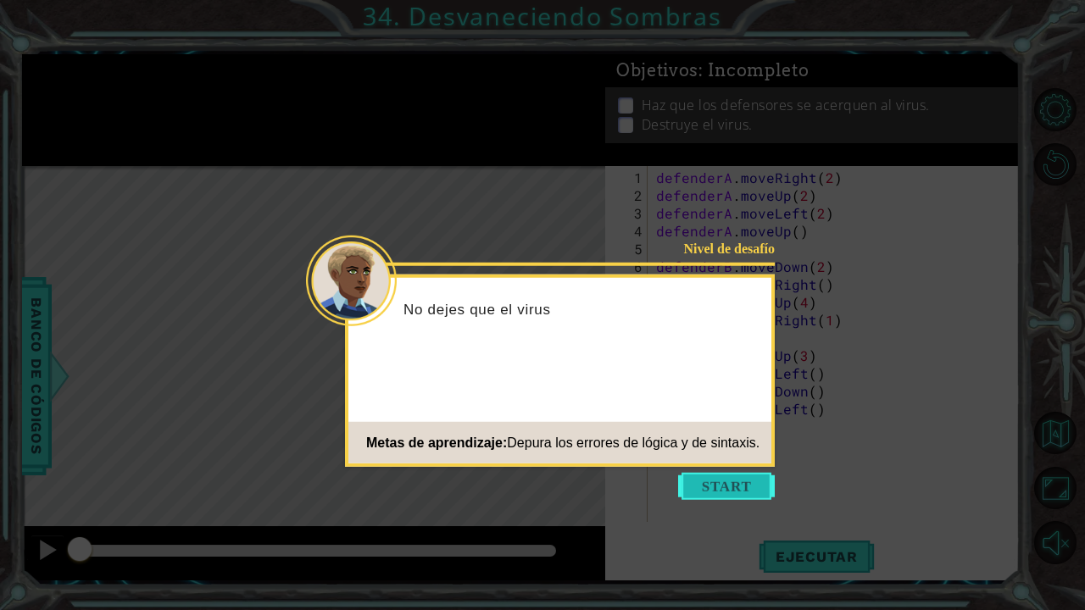
click at [726, 486] on button "Start" at bounding box center [726, 486] width 97 height 27
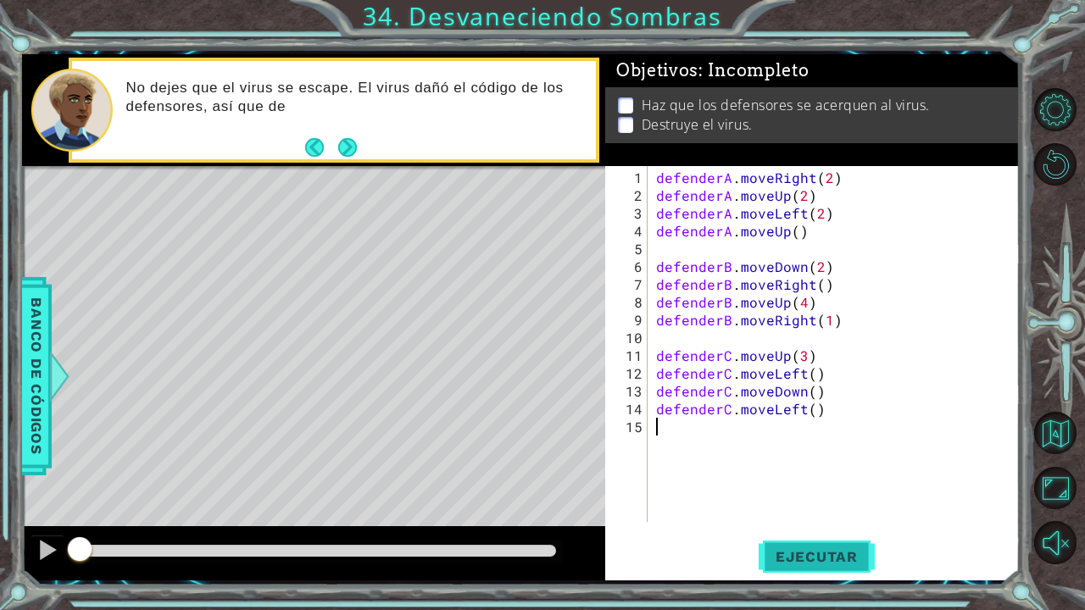
click at [795, 503] on button "Ejecutar" at bounding box center [817, 557] width 116 height 42
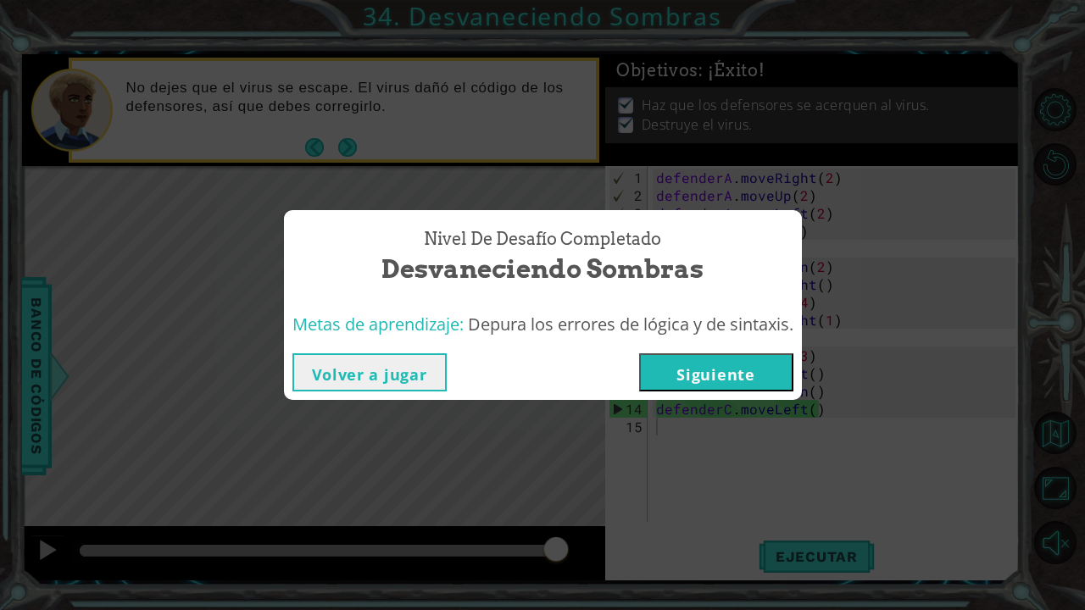
click at [679, 376] on button "Siguiente" at bounding box center [716, 372] width 154 height 38
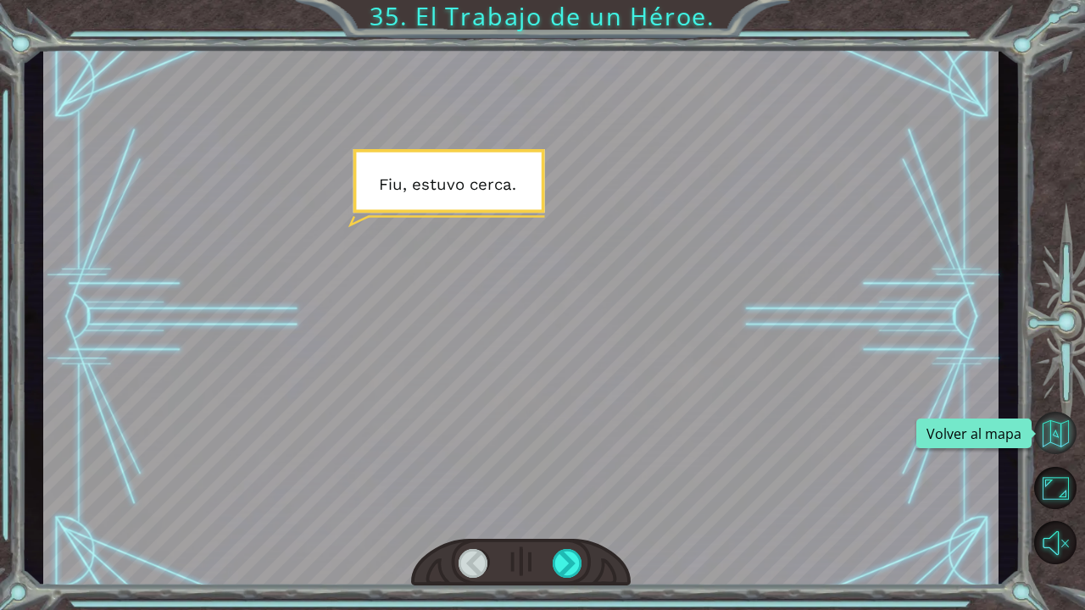
click at [1049, 426] on button "Volver al mapa" at bounding box center [1055, 433] width 42 height 42
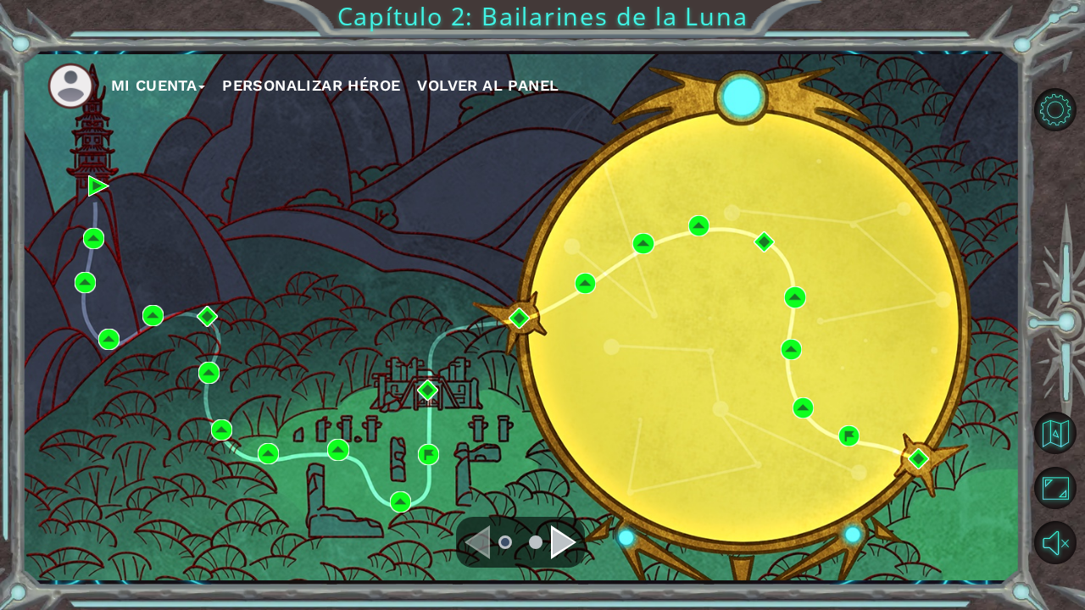
click at [537, 80] on span "Volver al panel" at bounding box center [488, 85] width 142 height 18
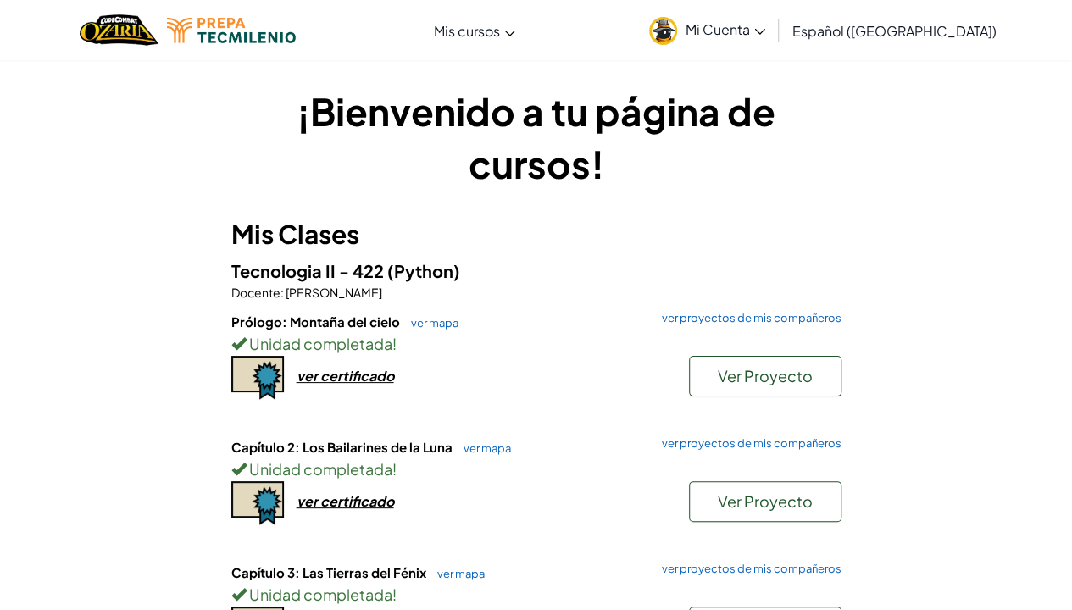
click at [757, 30] on span "Mi Cuenta" at bounding box center [726, 29] width 80 height 18
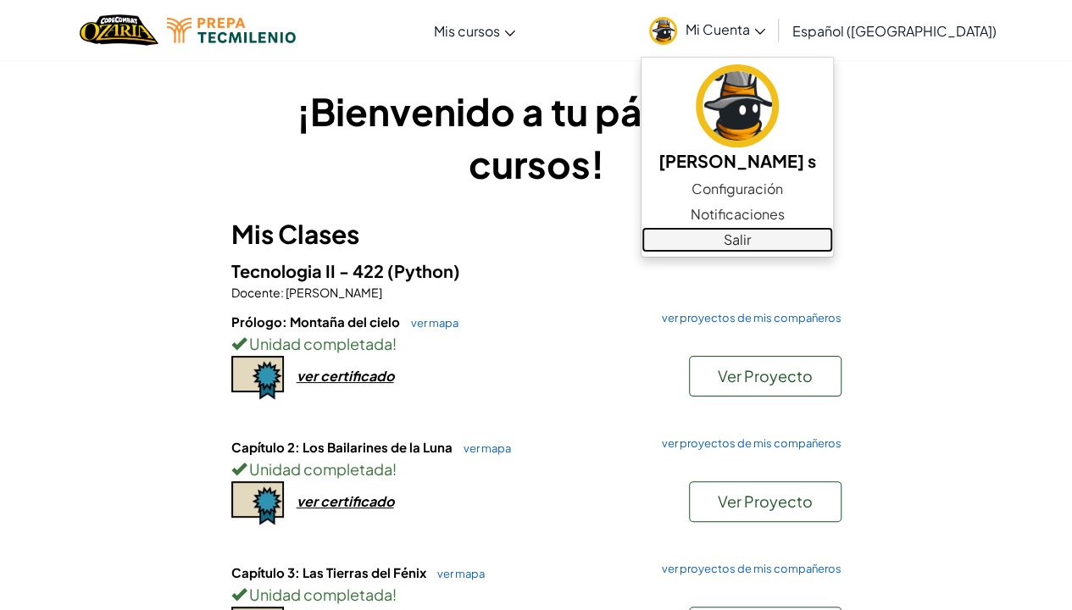
click at [821, 235] on link "Salir" at bounding box center [738, 239] width 192 height 25
